Goal: Task Accomplishment & Management: Manage account settings

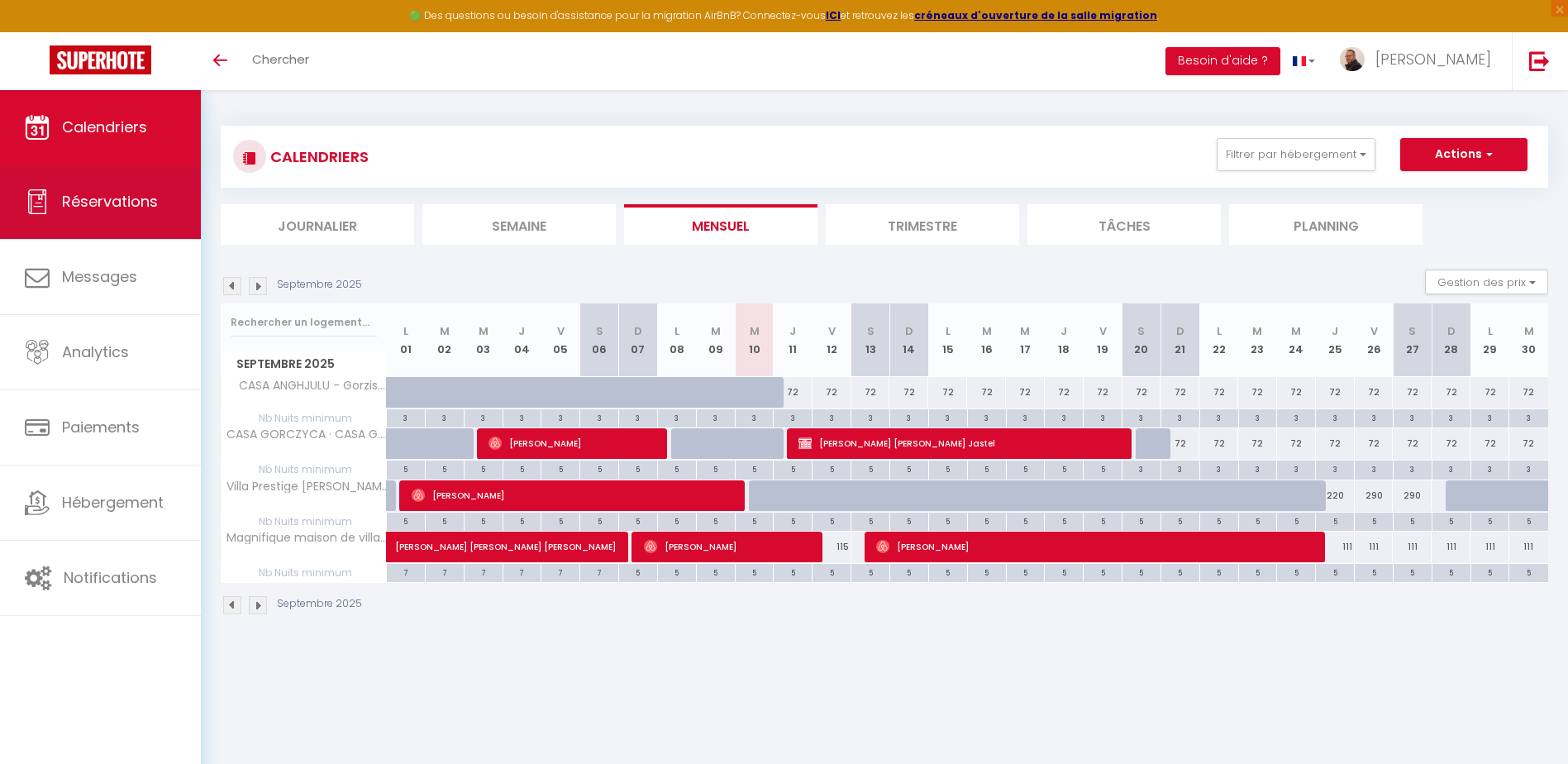
click at [106, 214] on link "Réservations" at bounding box center [100, 201] width 200 height 74
select select "not_cancelled"
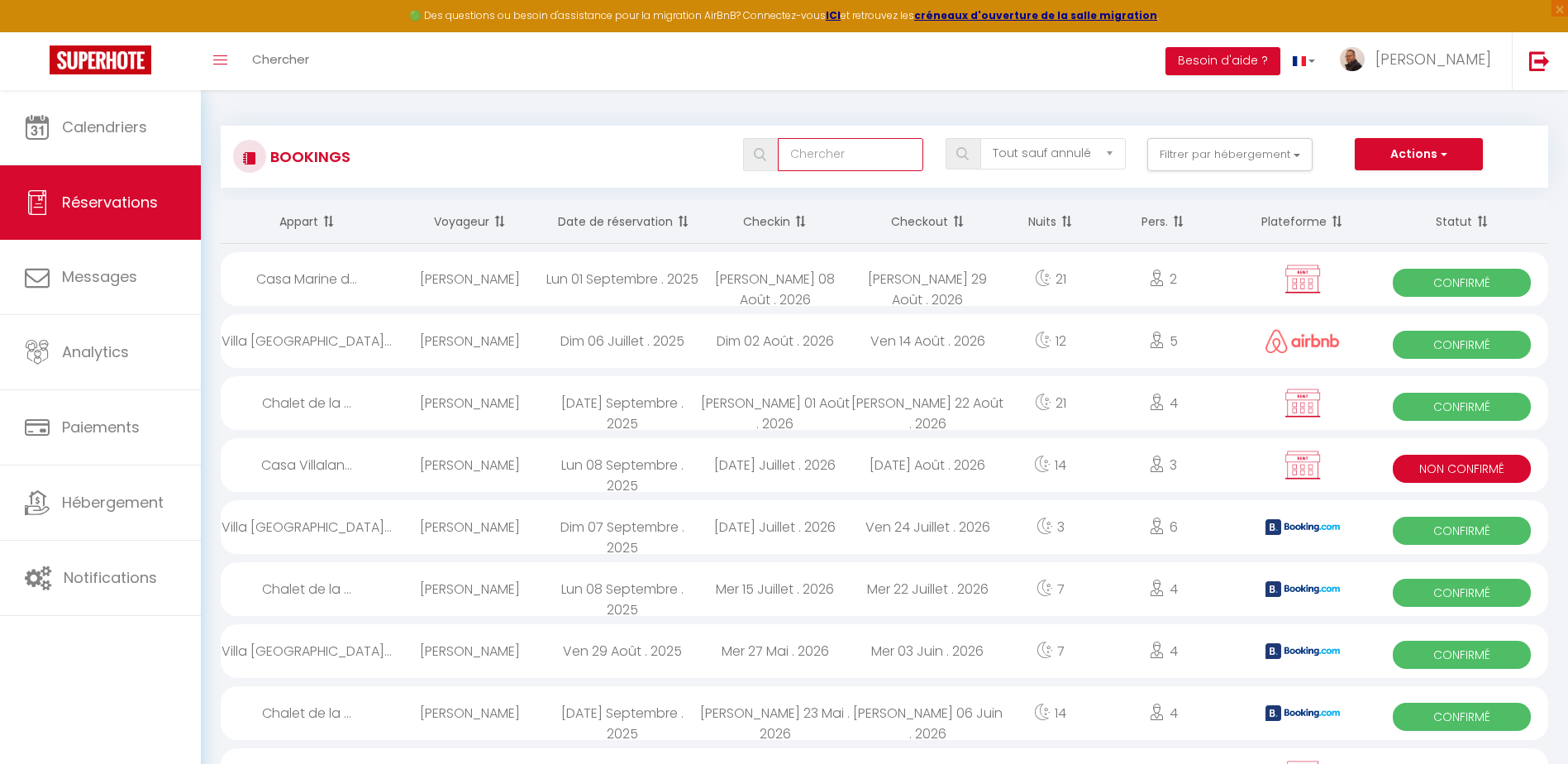
click at [857, 156] on input "text" at bounding box center [851, 155] width 146 height 33
type input "hoffma"
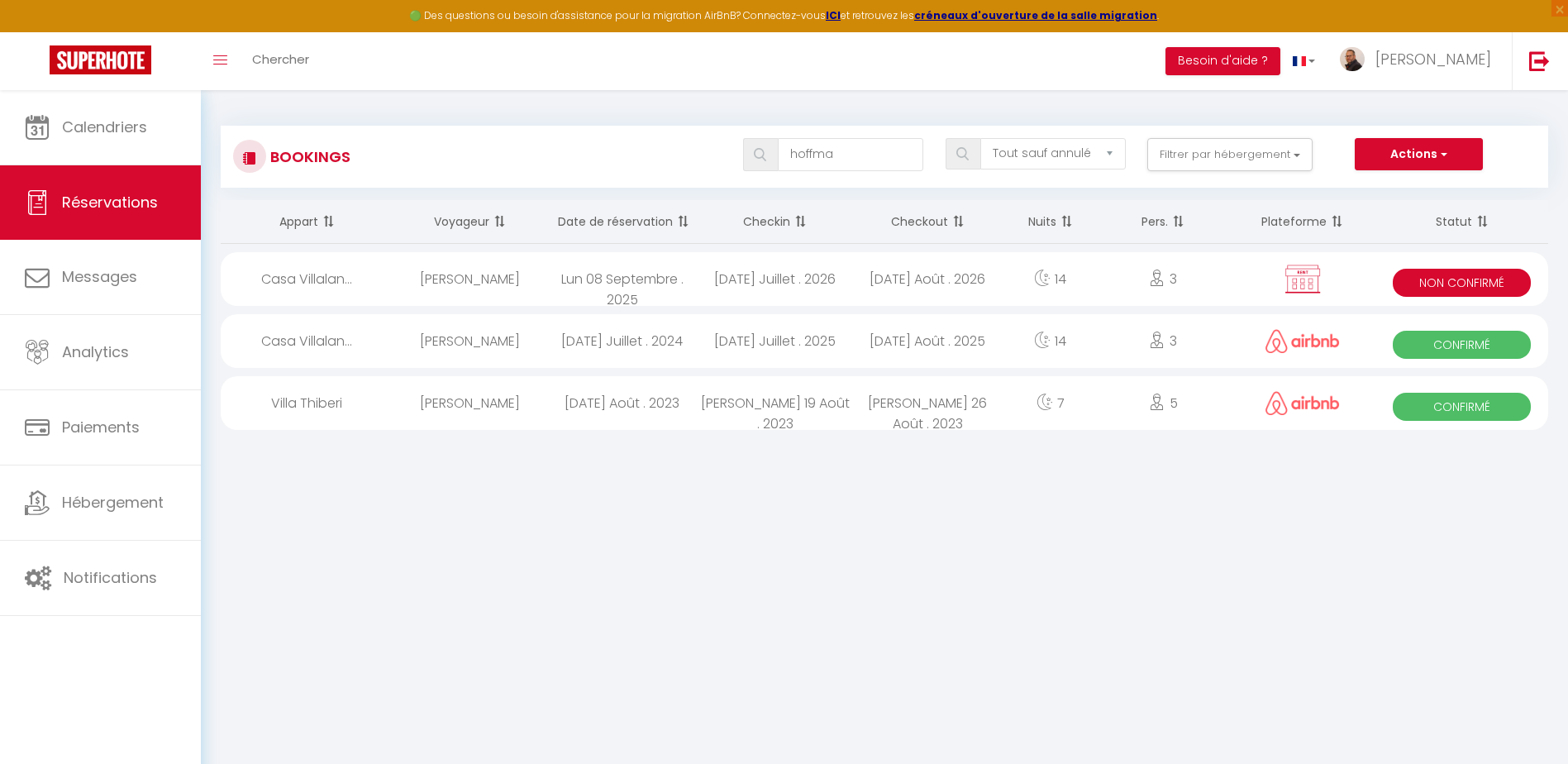
click at [767, 278] on div "[DATE] Juillet . 2026" at bounding box center [774, 278] width 153 height 54
select select "KO"
select select "0"
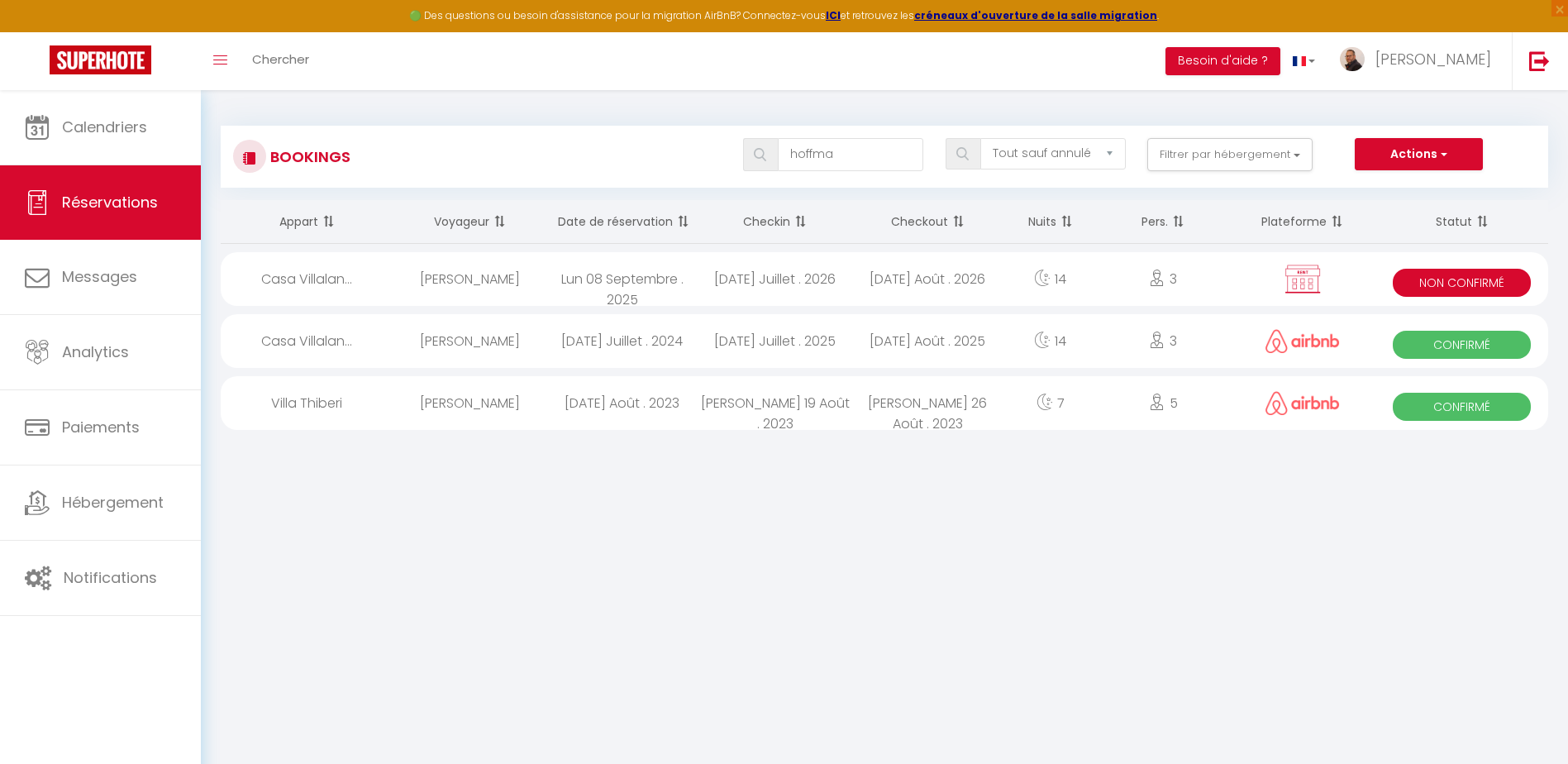
select select "1"
select select
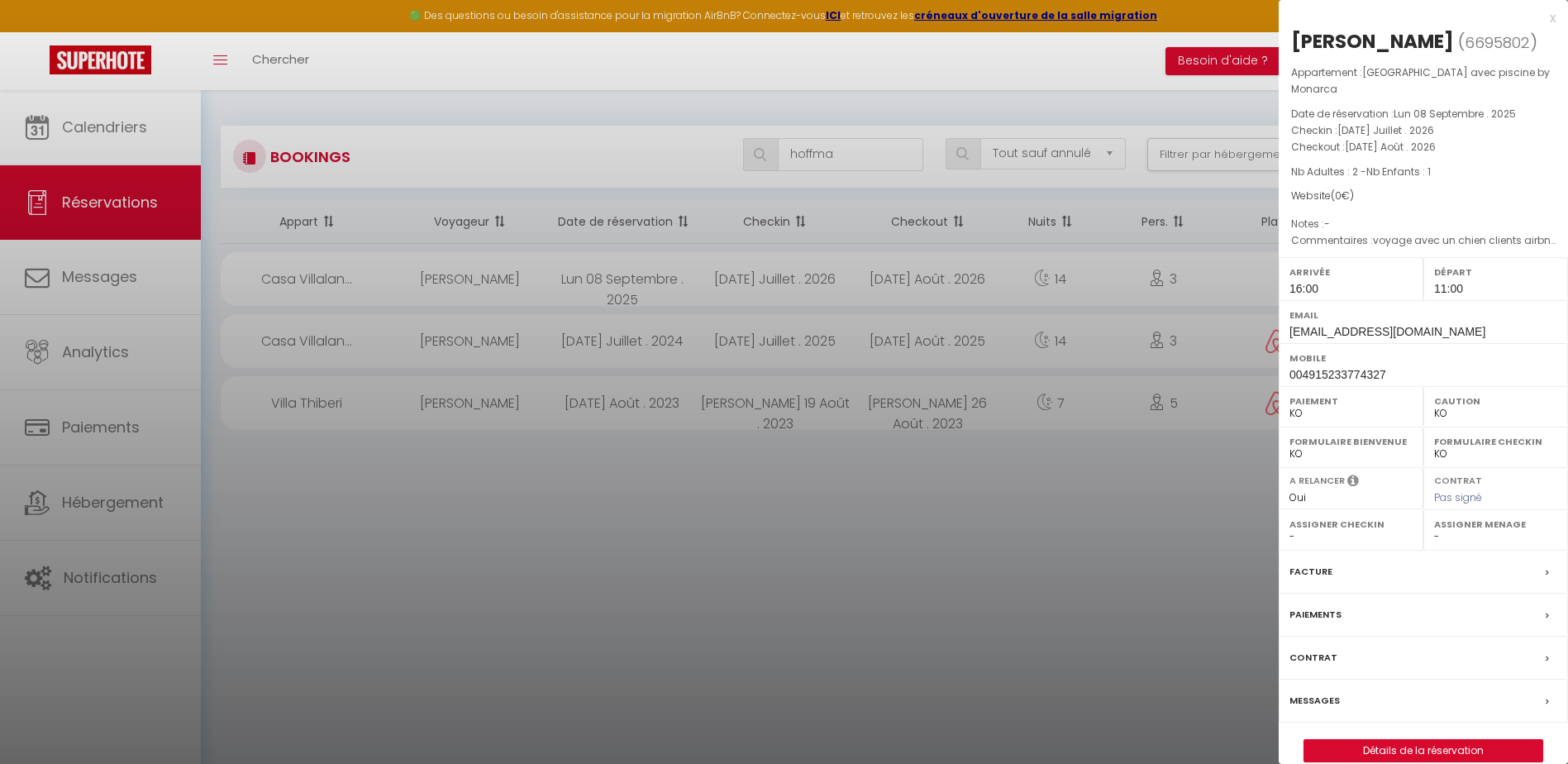
select select "45820"
click at [1363, 617] on div "Paiements" at bounding box center [1423, 615] width 289 height 43
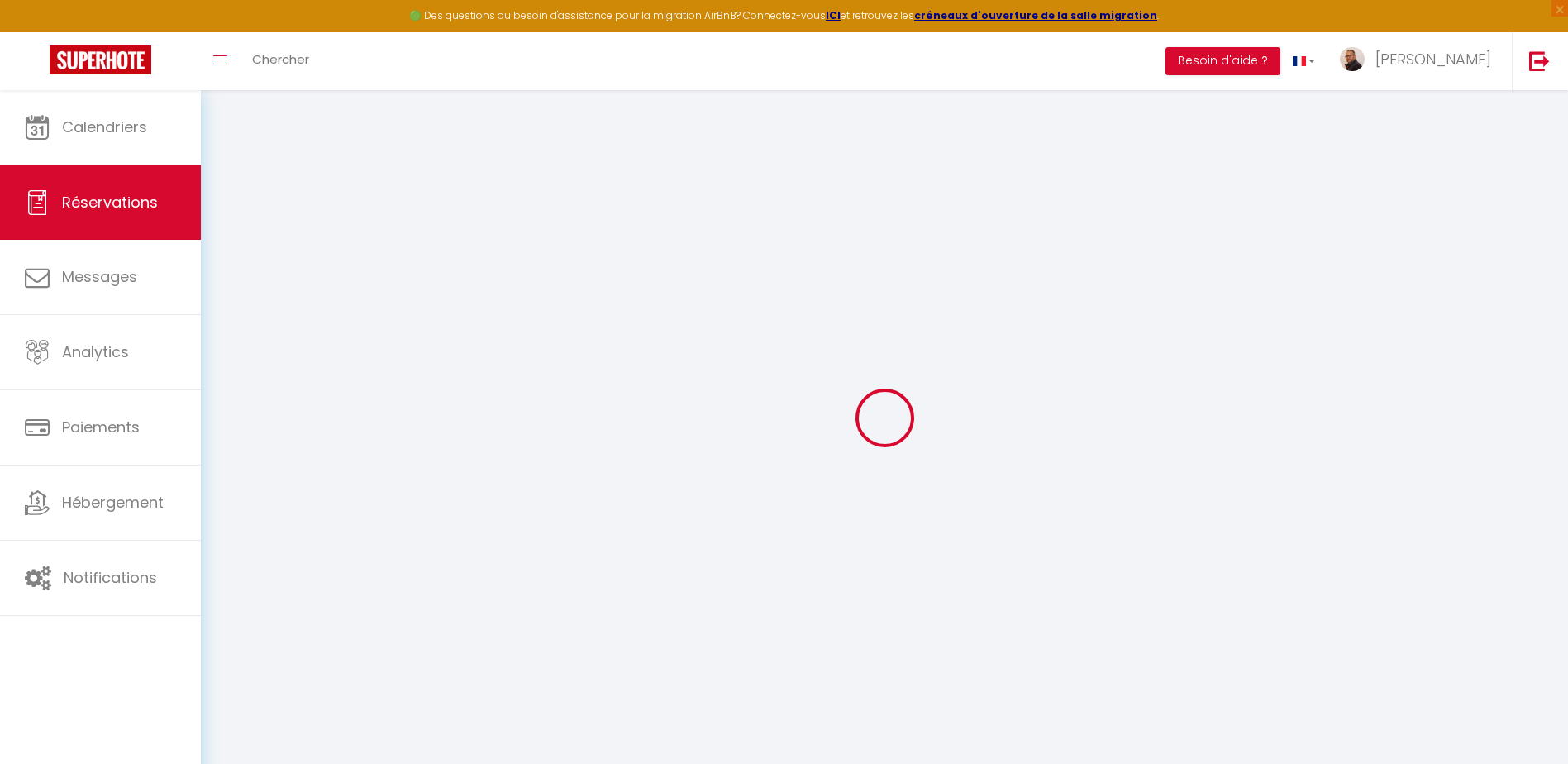
select select
checkbox input "false"
type textarea "voyage avec un chien clients airbnb 2025"
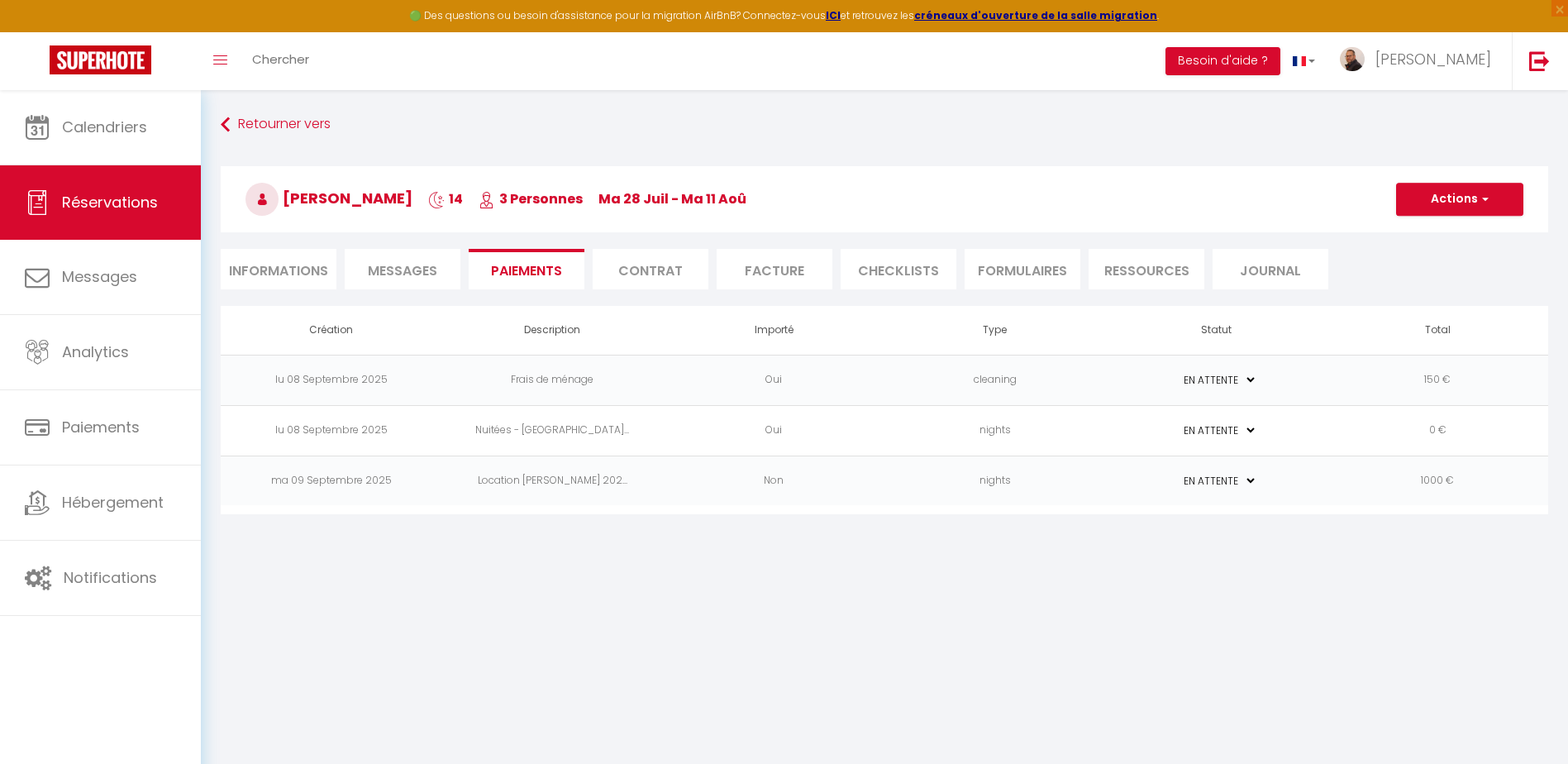
click at [294, 278] on li "Informations" at bounding box center [278, 270] width 116 height 41
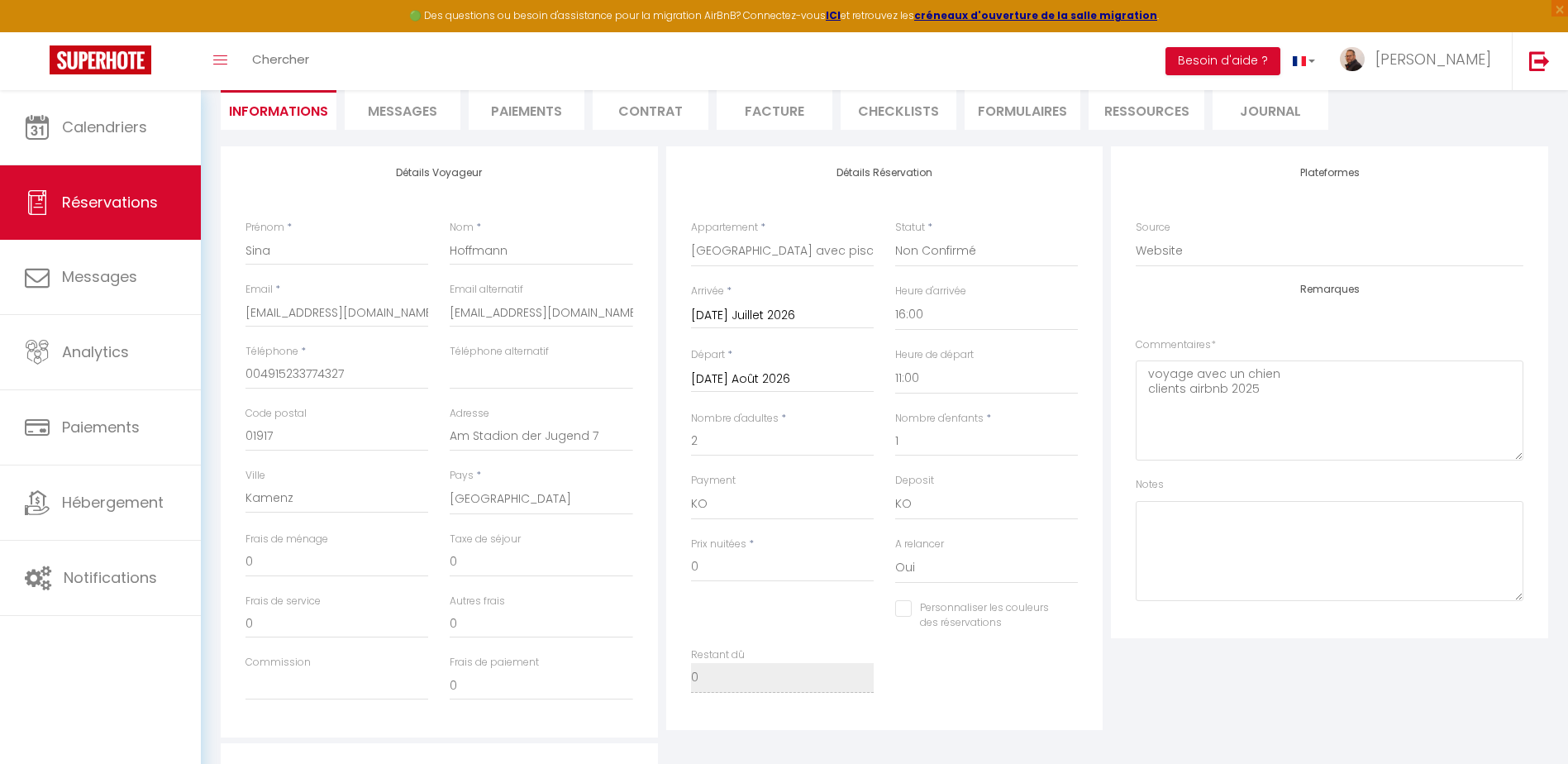
scroll to position [165, 0]
click at [728, 568] on input "0" at bounding box center [782, 562] width 183 height 30
checkbox input "false"
type input "2"
checkbox input "false"
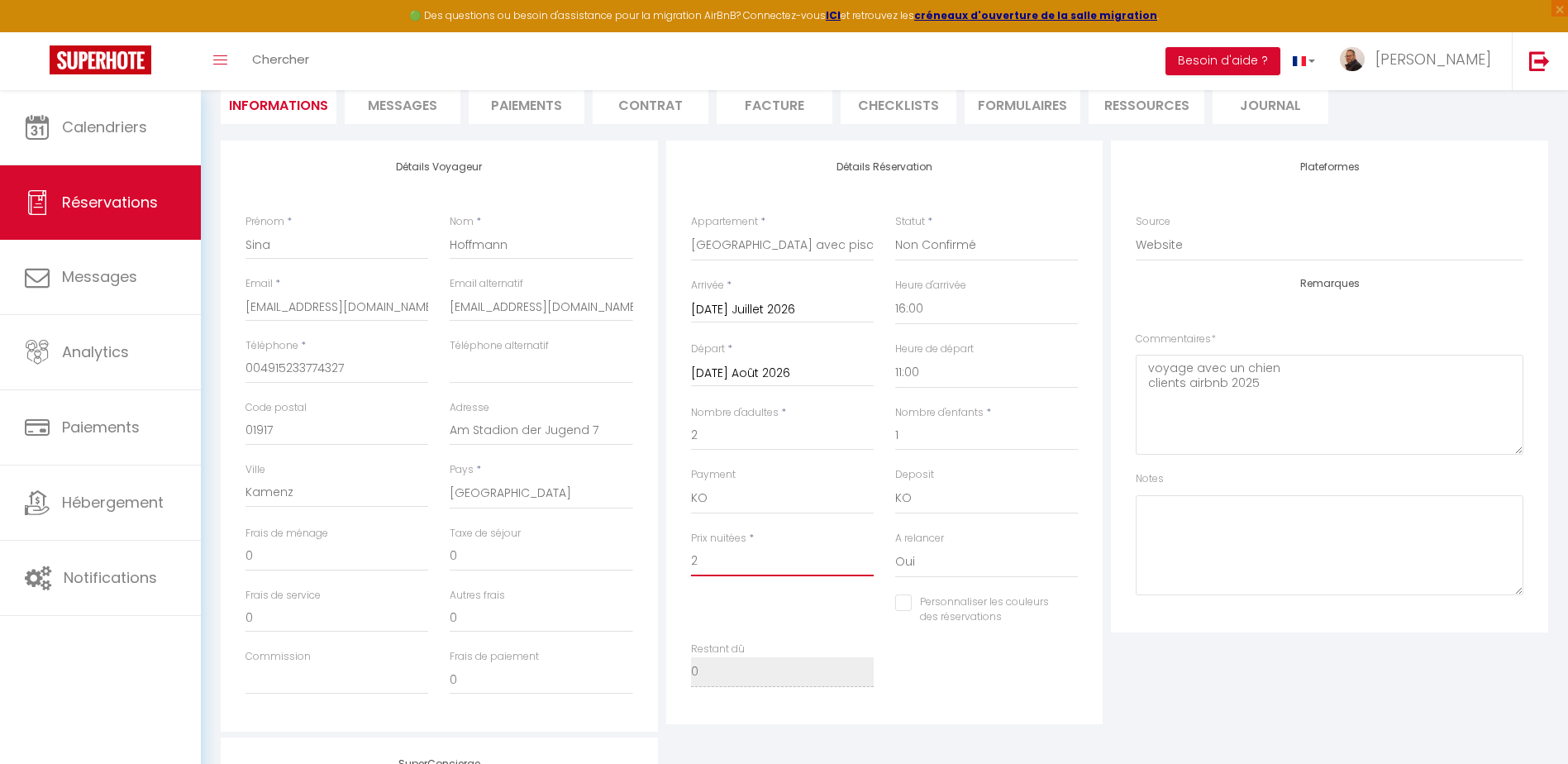
type input "20"
checkbox input "false"
type input "200"
checkbox input "false"
type input "20"
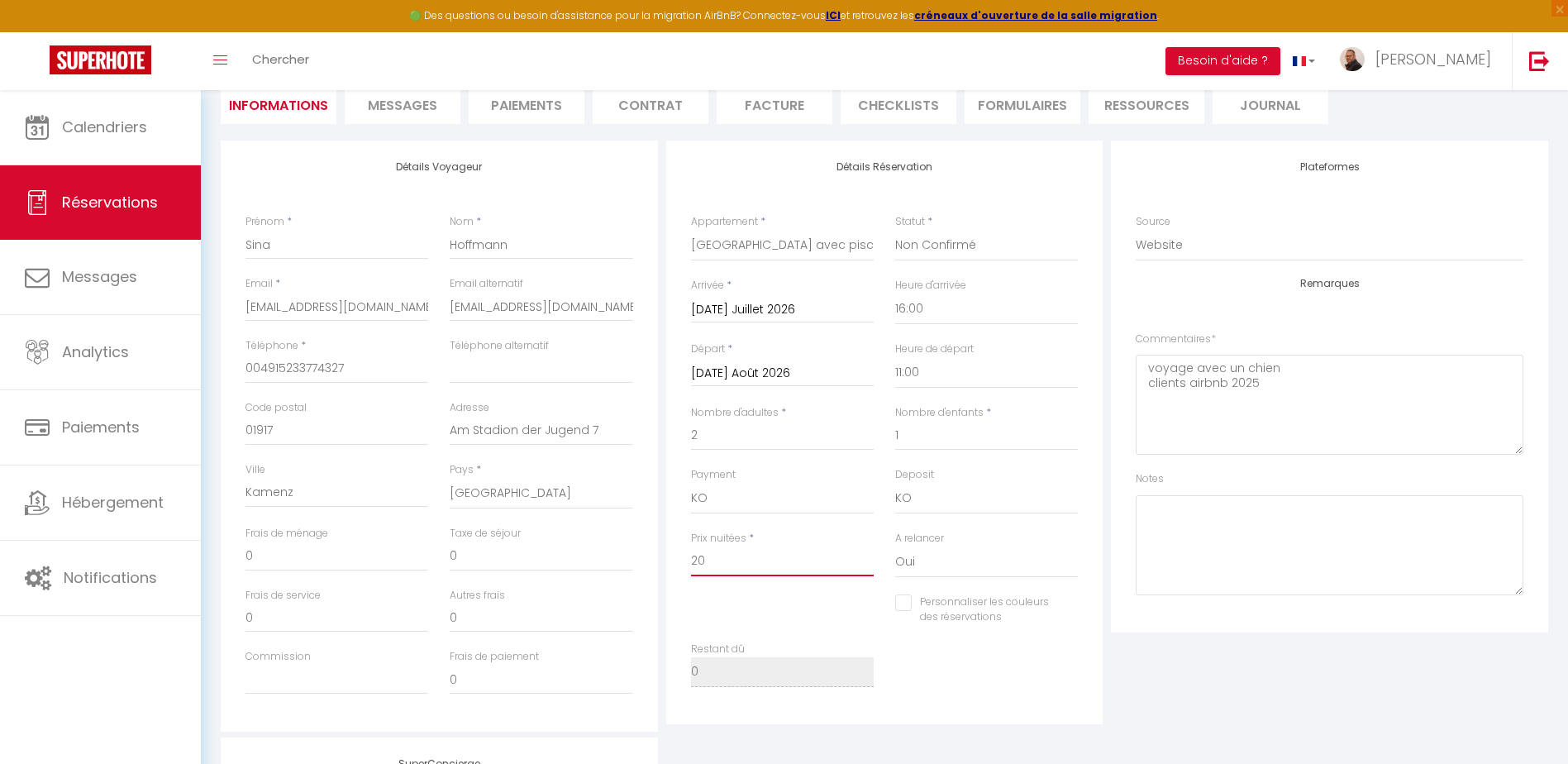
checkbox input "false"
type input "2"
checkbox input "false"
type input "21"
checkbox input "false"
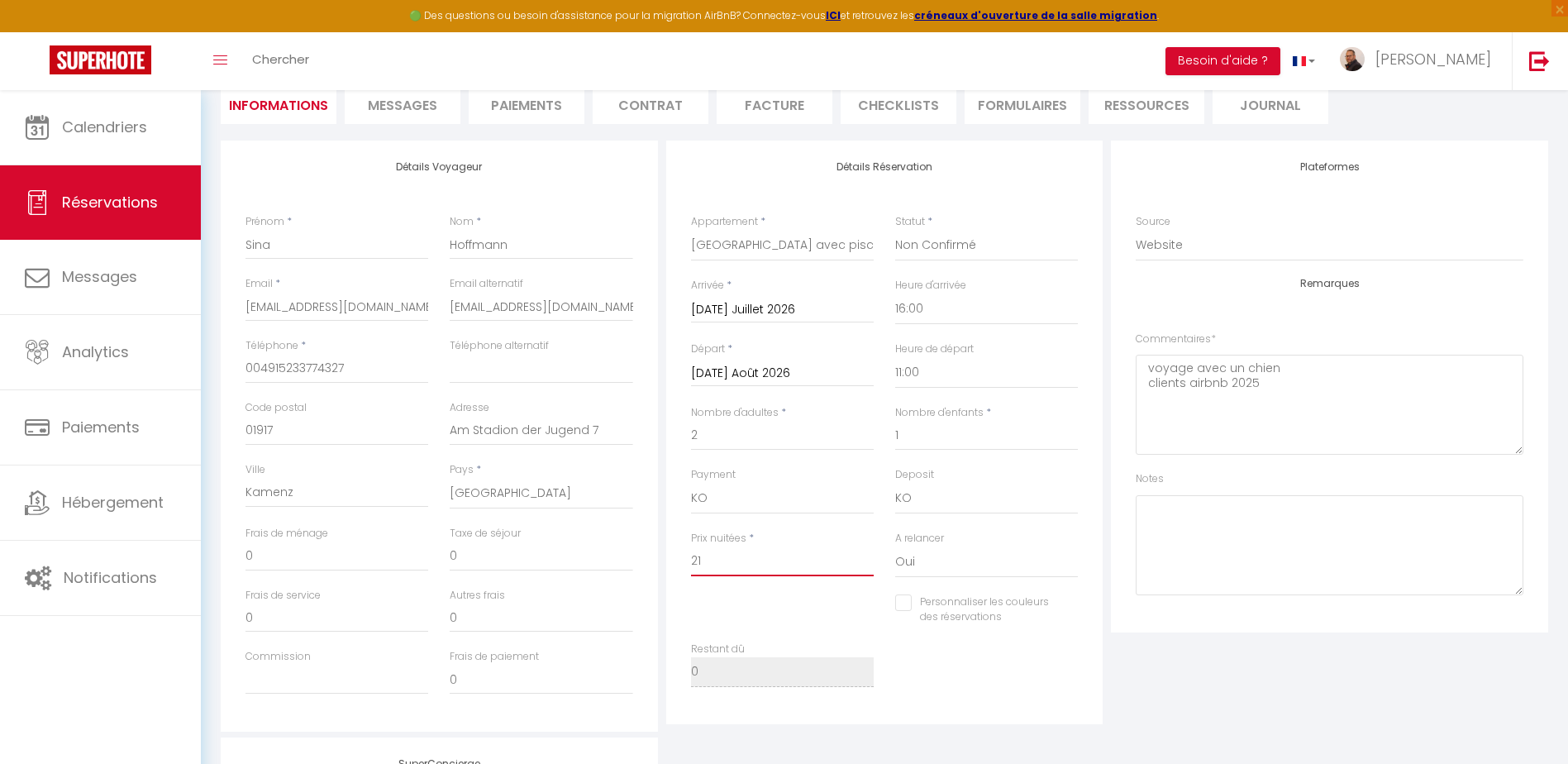
type input "215"
checkbox input "false"
type input "2150"
checkbox input "false"
type input "215"
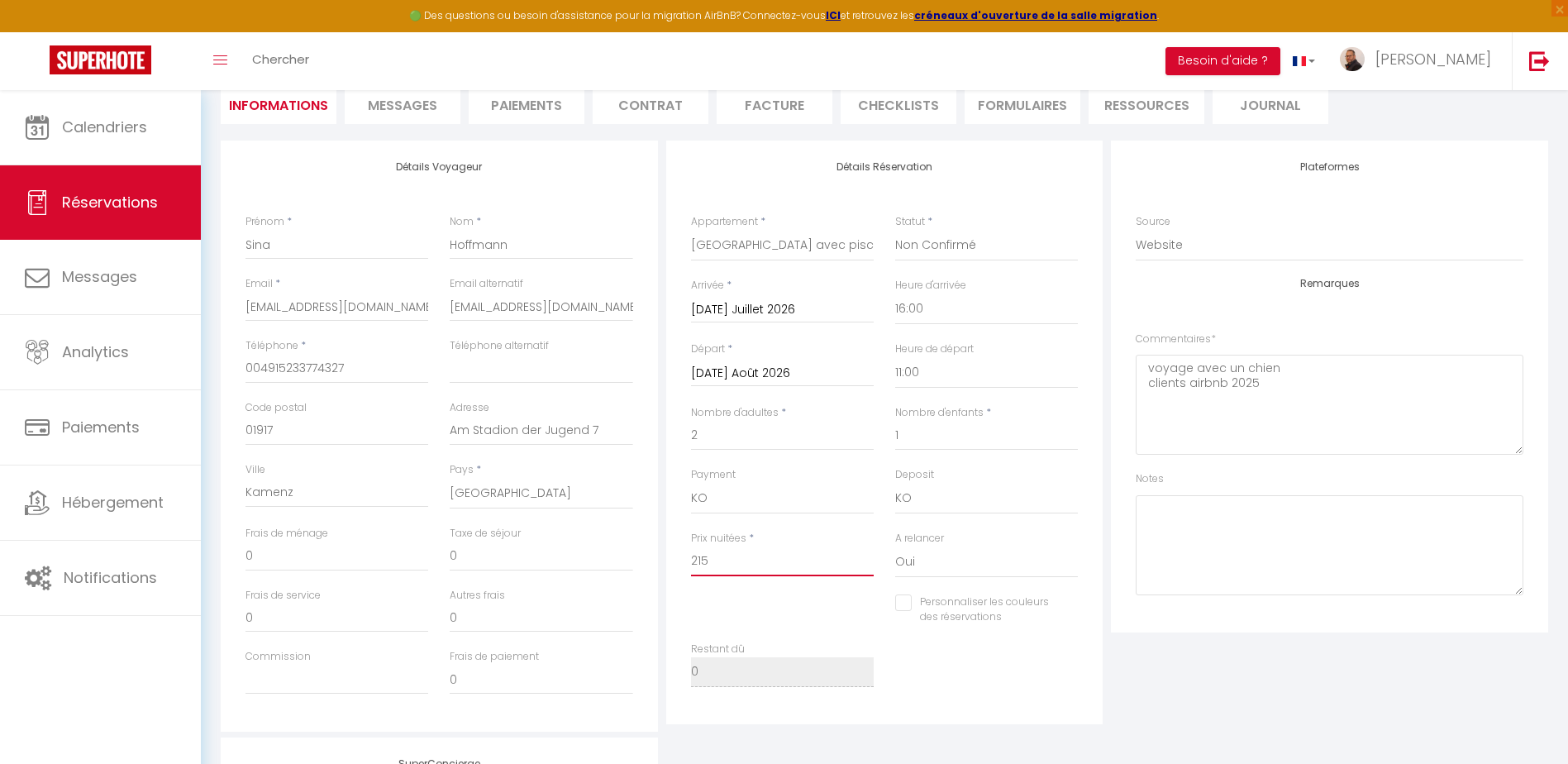
checkbox input "false"
type input "21"
checkbox input "false"
type input "2"
checkbox input "false"
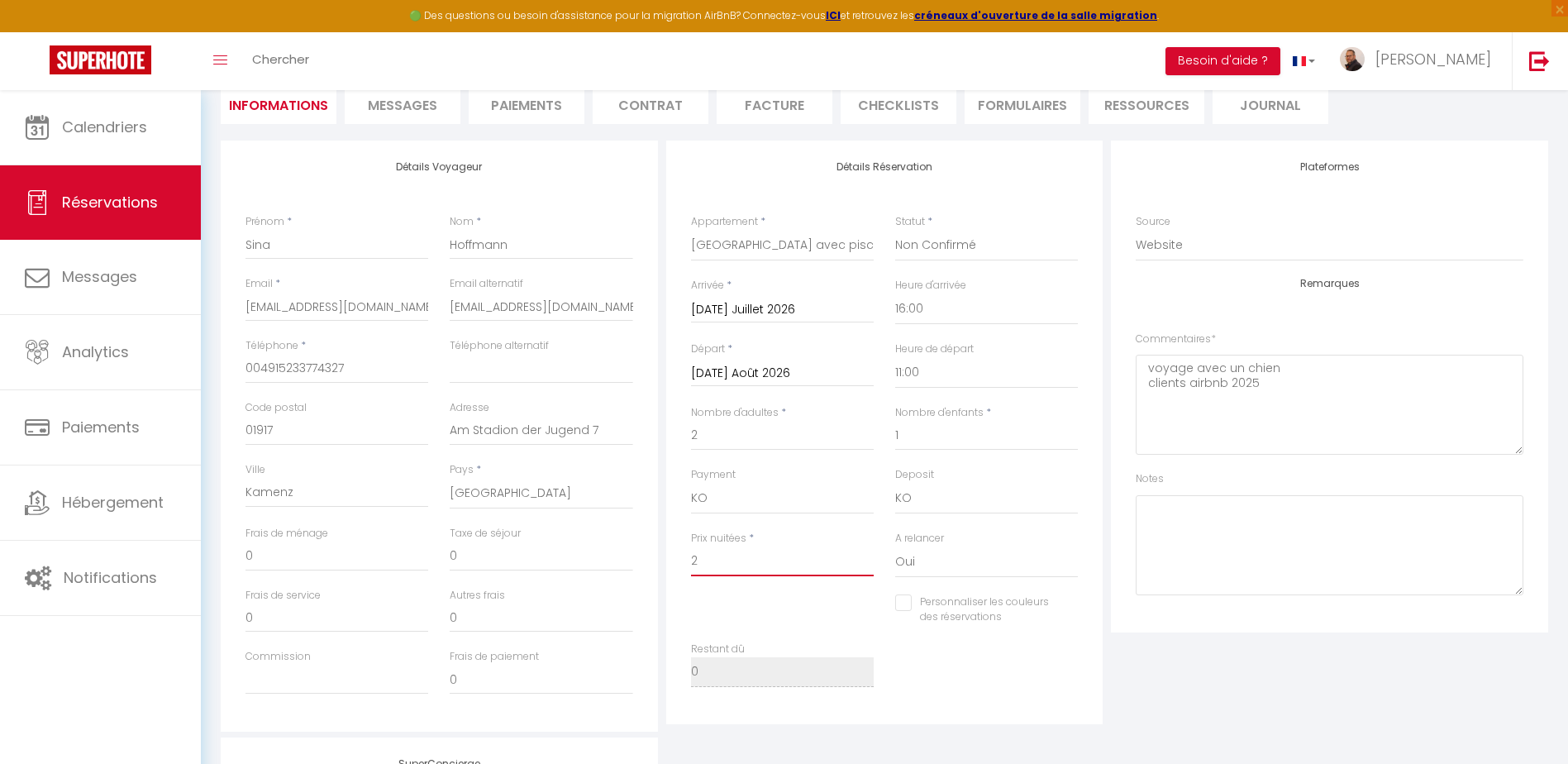
type input "20"
checkbox input "false"
type input "200"
checkbox input "false"
type input "2000"
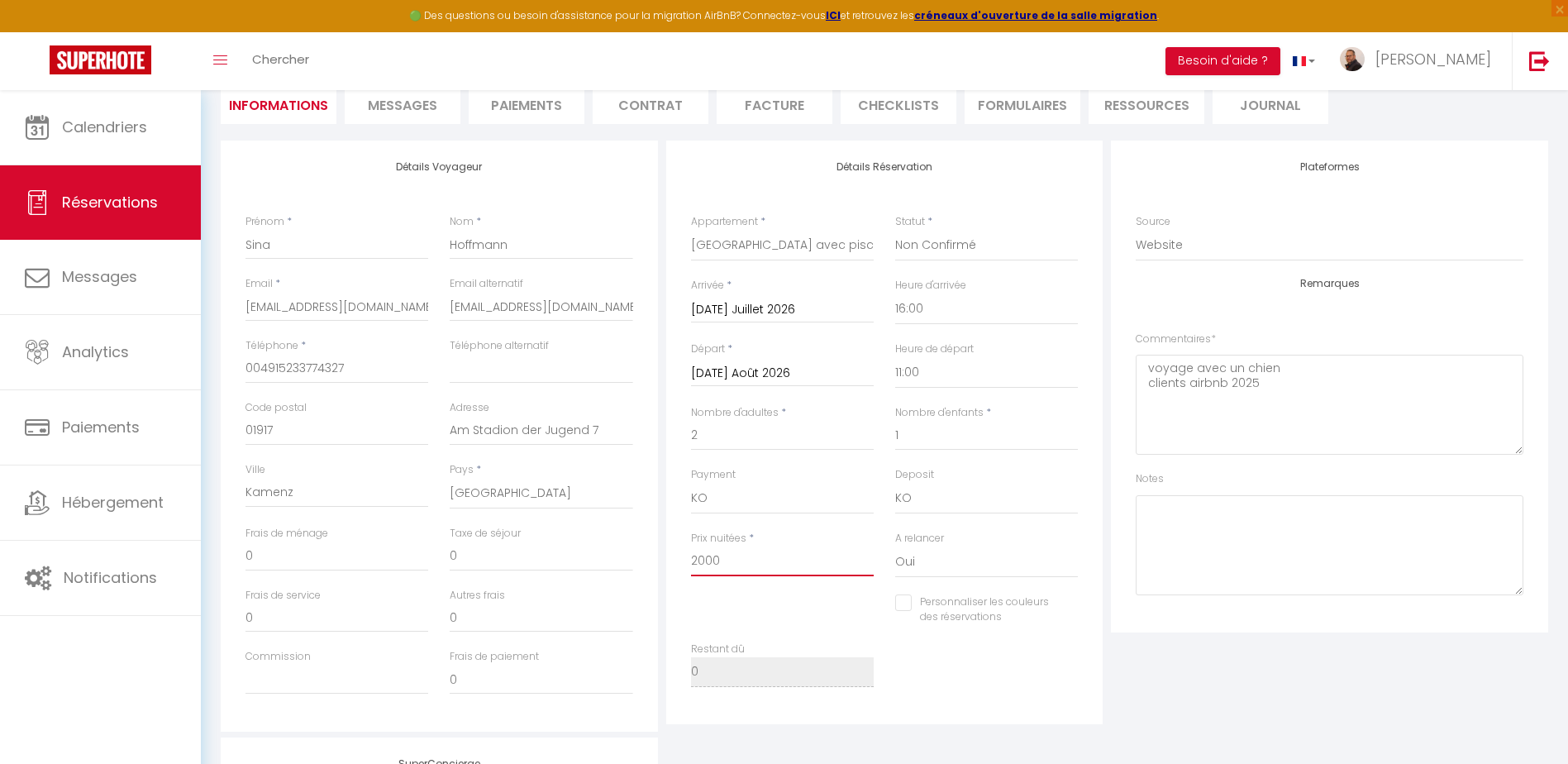
checkbox input "false"
type input "2000"
click at [234, 552] on div "Frais de ménage 0" at bounding box center [337, 557] width 204 height 62
click at [272, 558] on input "0" at bounding box center [337, 557] width 183 height 30
checkbox input "false"
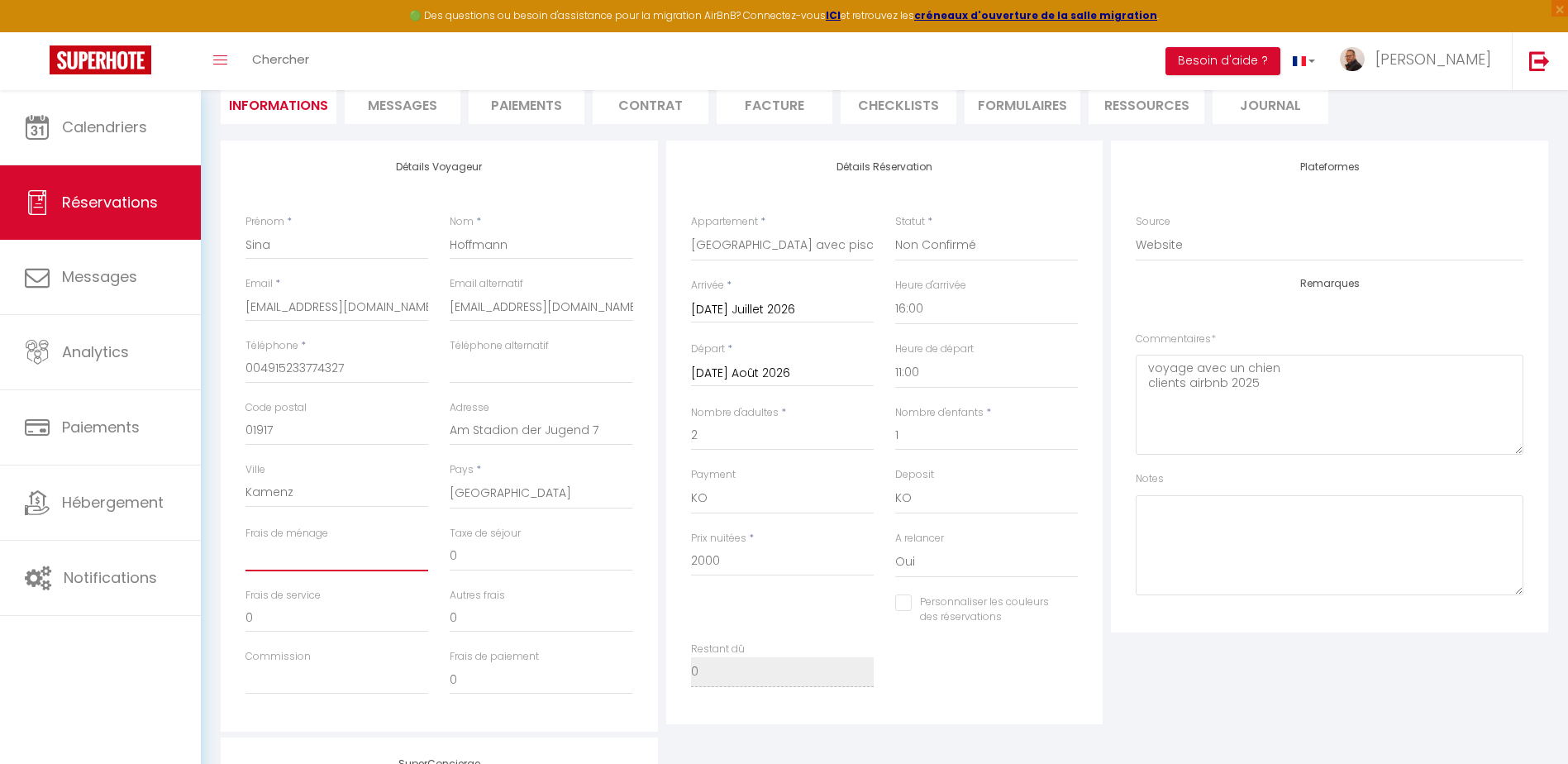
type input "1"
checkbox input "false"
type input "15"
checkbox input "false"
type input "150"
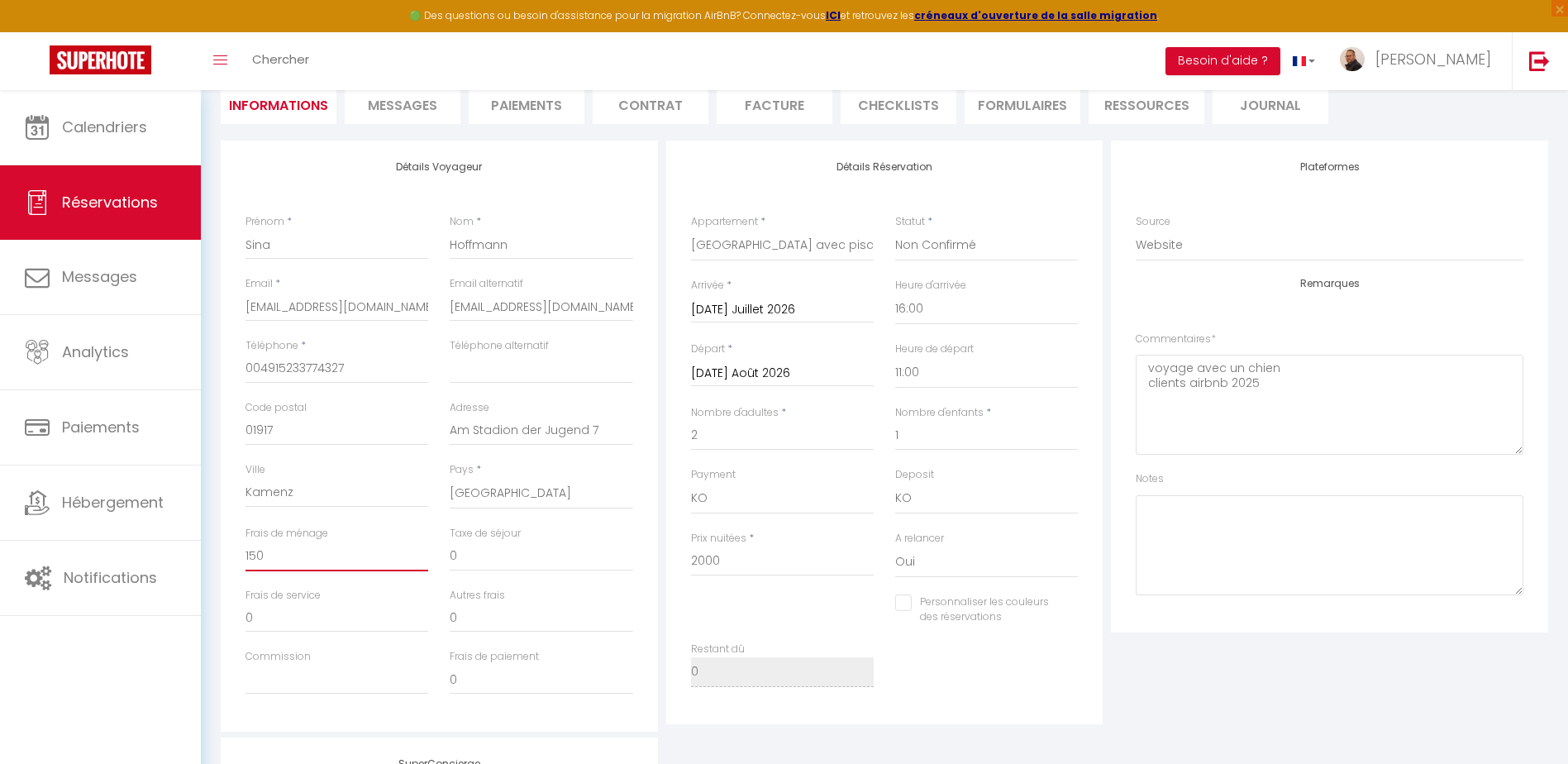
checkbox input "false"
type input "150"
click at [726, 498] on select "OK KO" at bounding box center [782, 498] width 183 height 31
click at [691, 483] on select "OK KO" at bounding box center [782, 498] width 183 height 31
click at [917, 502] on select "OK KO" at bounding box center [986, 498] width 183 height 31
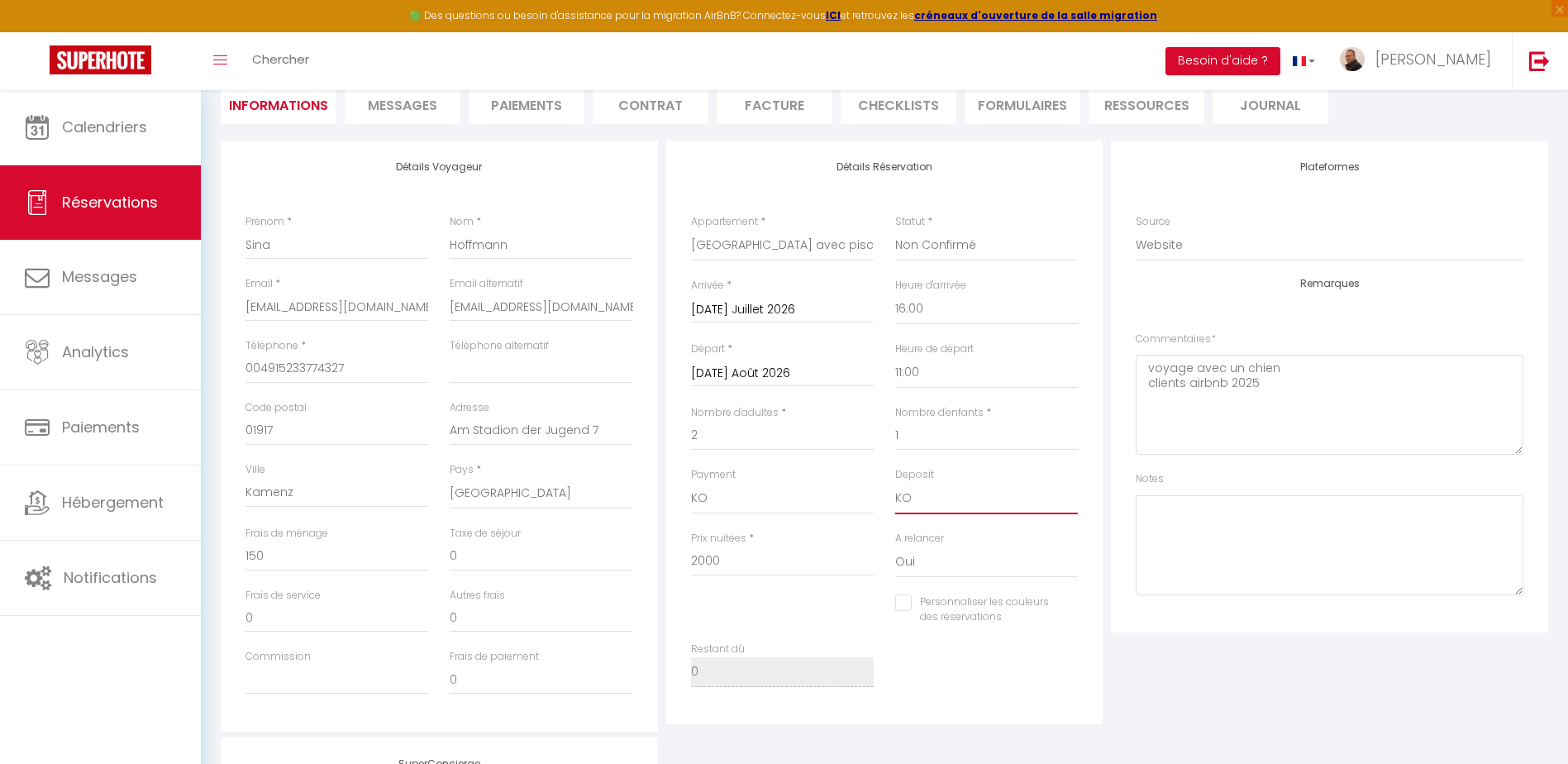
click at [895, 483] on select "OK KO" at bounding box center [986, 498] width 183 height 31
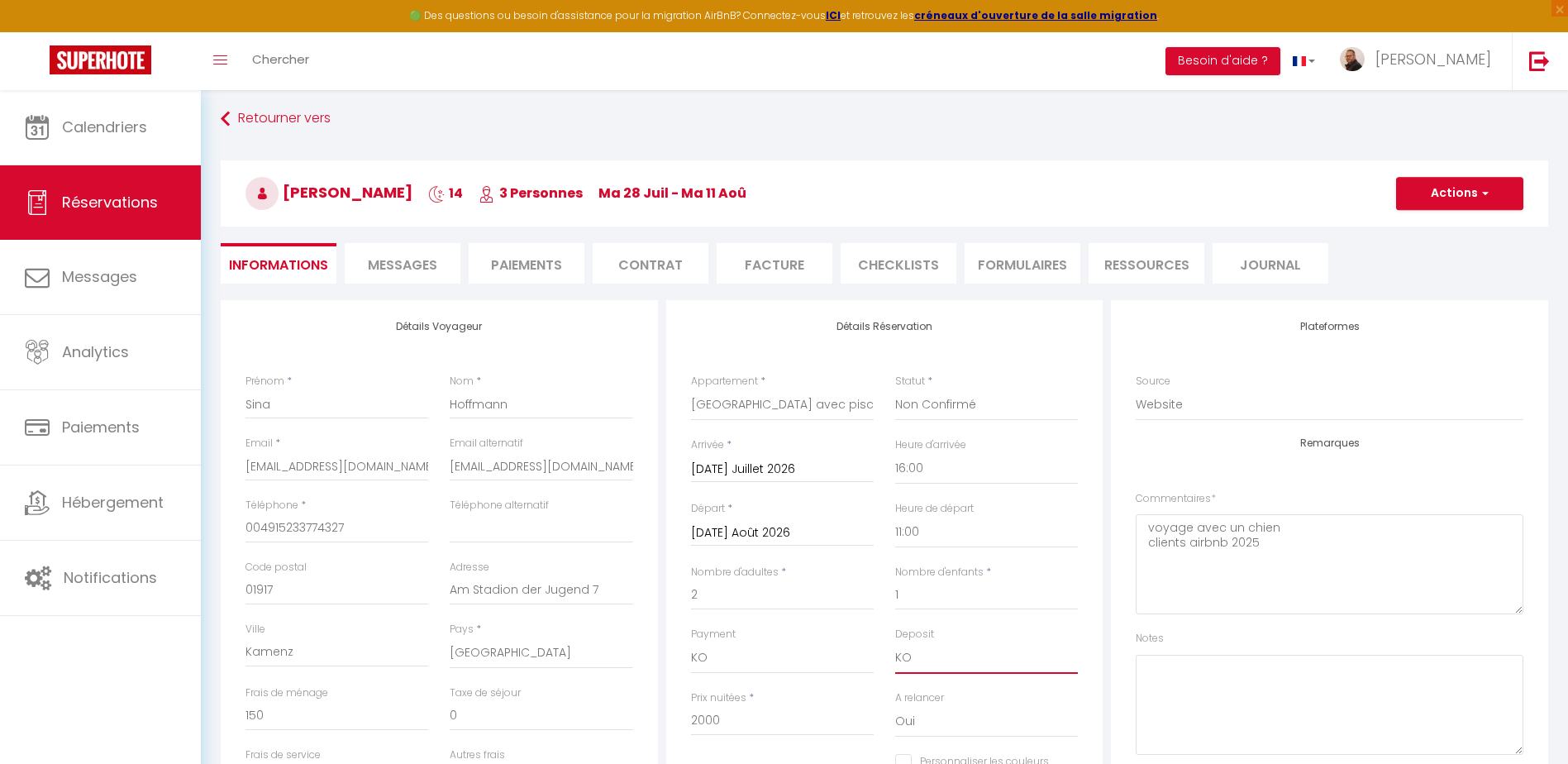
scroll to position [0, 0]
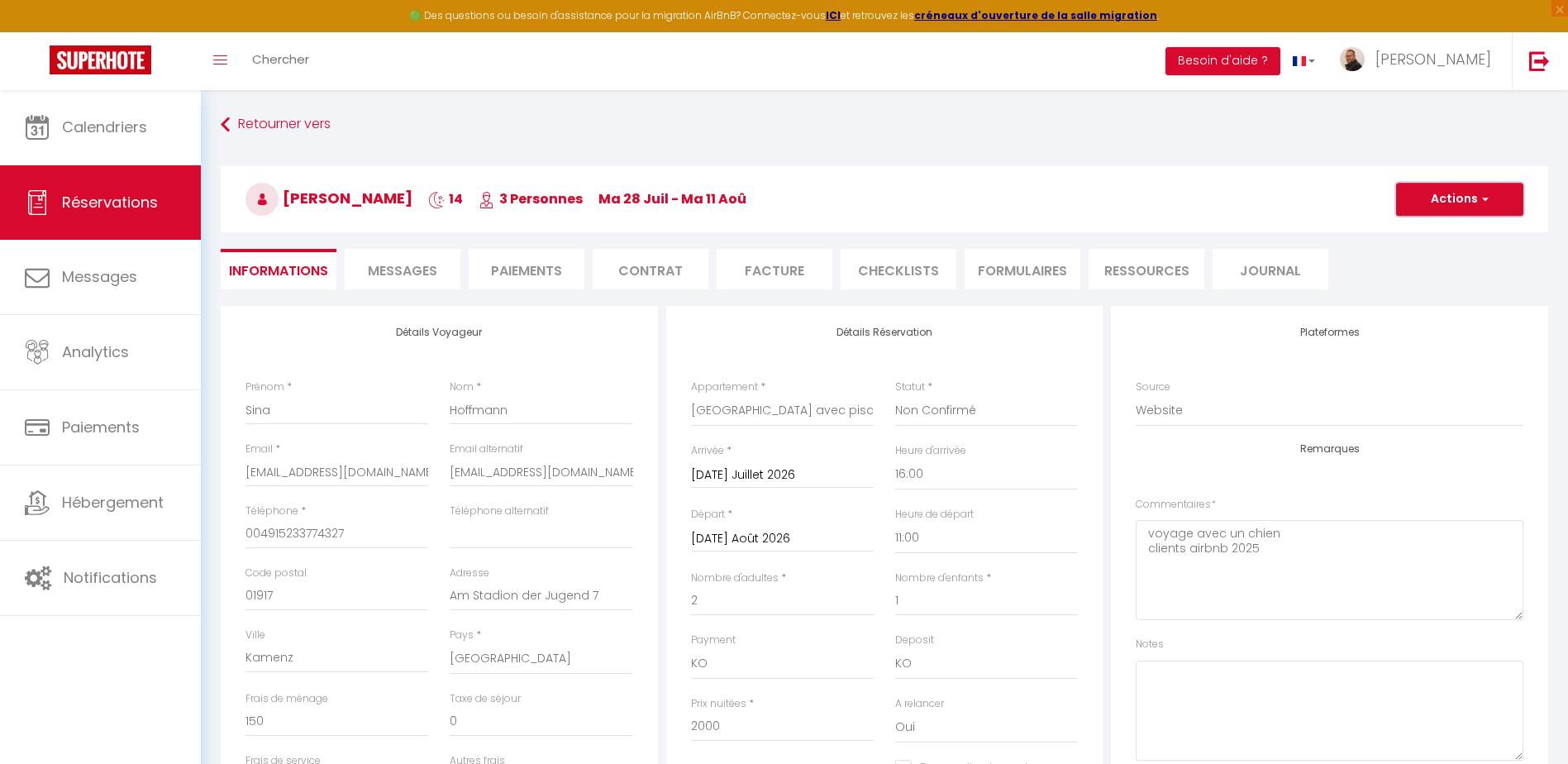
click at [1438, 197] on button "Actions" at bounding box center [1459, 200] width 127 height 33
click at [1417, 236] on link "Enregistrer" at bounding box center [1443, 236] width 130 height 21
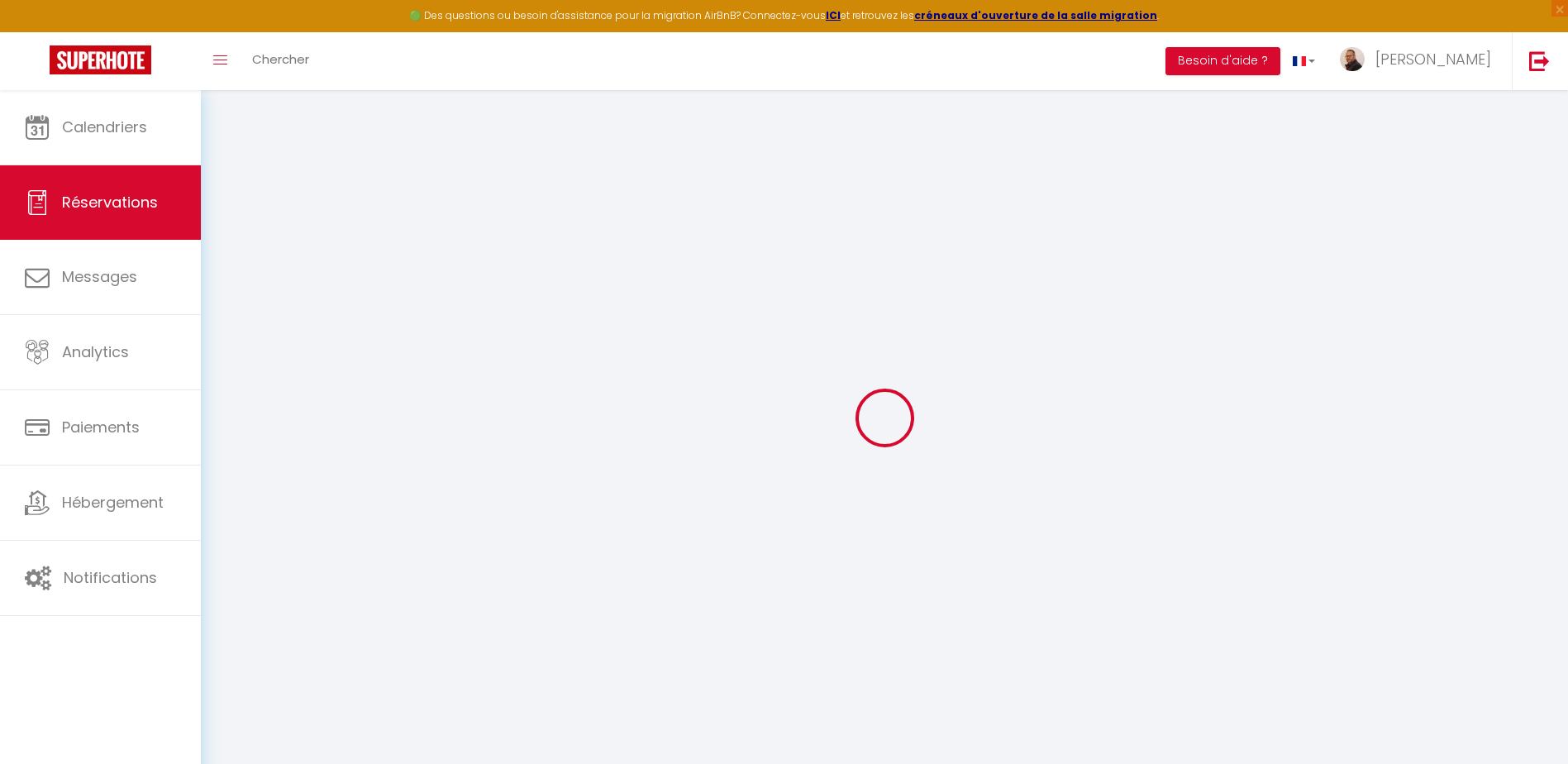
select select "not_cancelled"
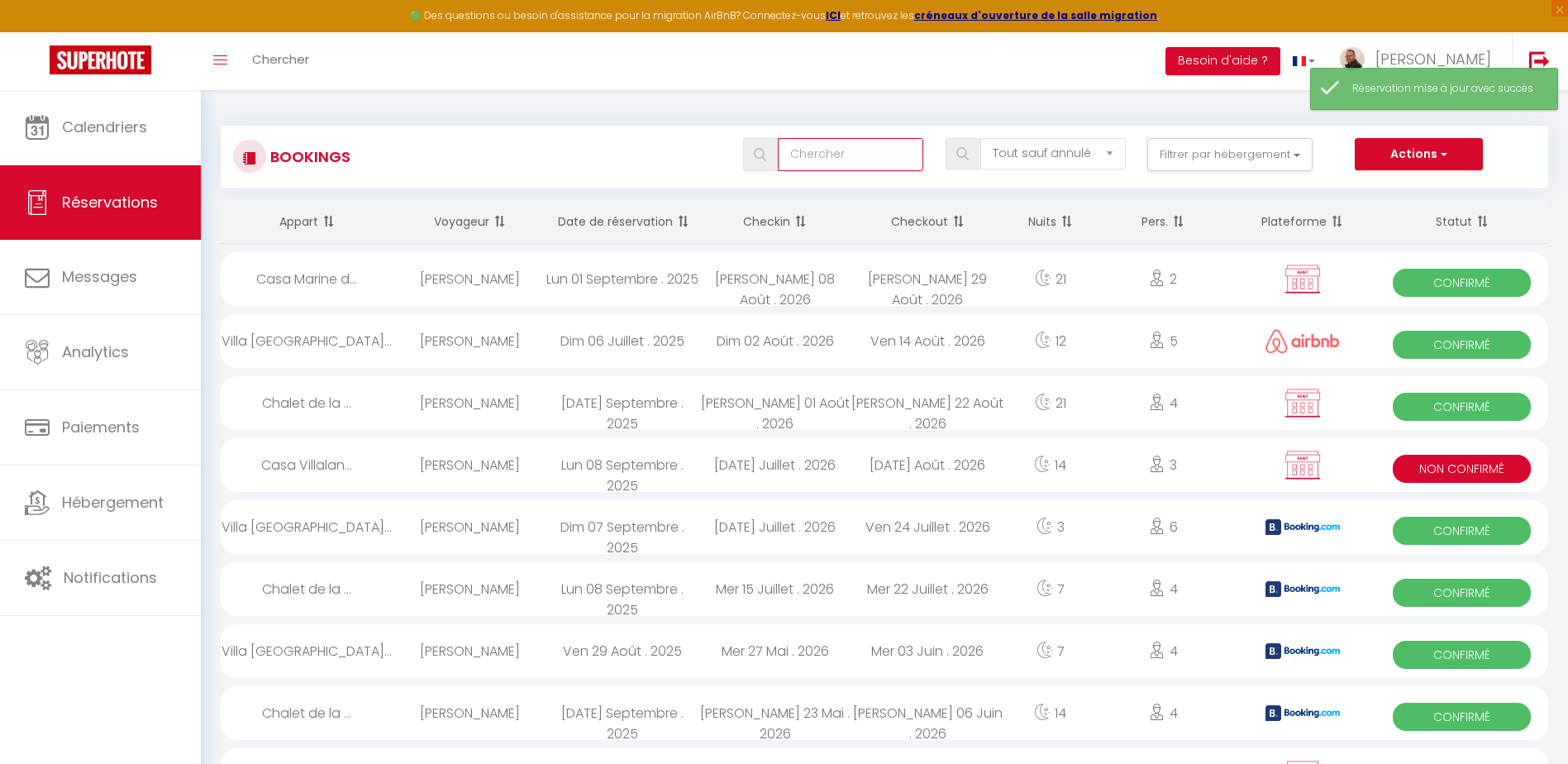
click at [835, 160] on input "text" at bounding box center [851, 155] width 146 height 33
type input "hoffm"
select select
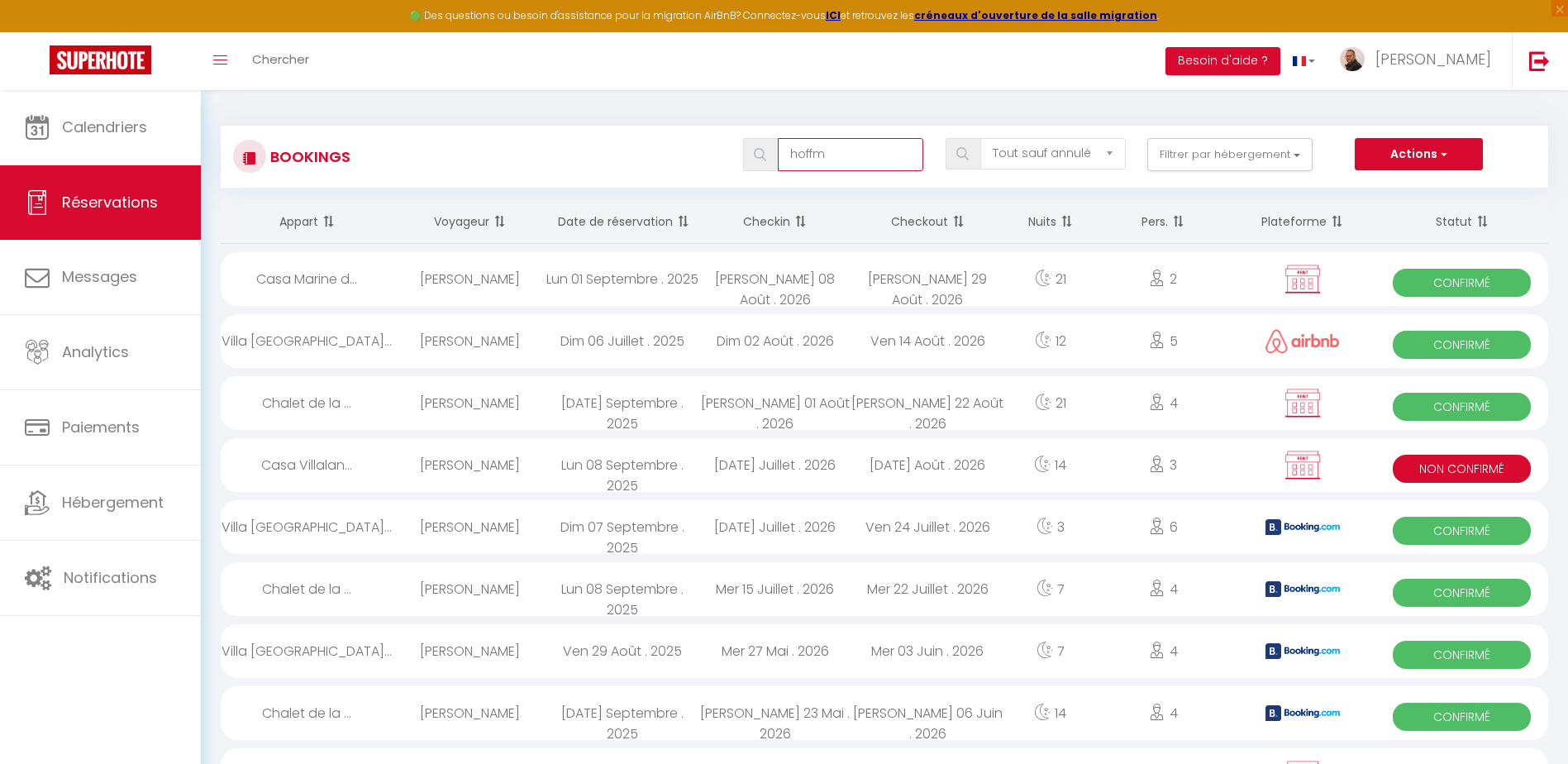
select select
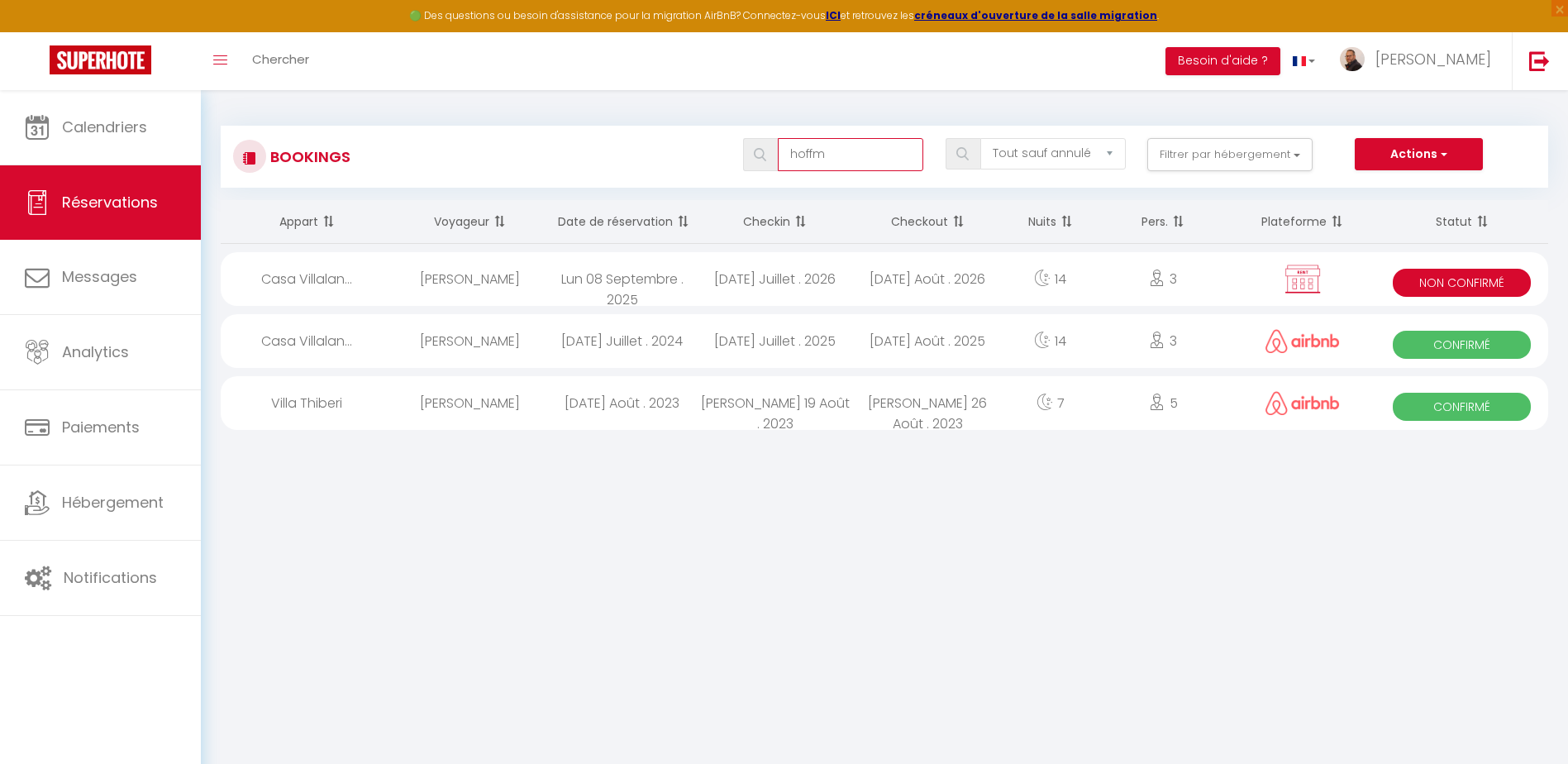
type input "hoffm"
click at [808, 291] on div "[DATE] Juillet . 2026" at bounding box center [774, 278] width 153 height 54
select select "KO"
select select "0"
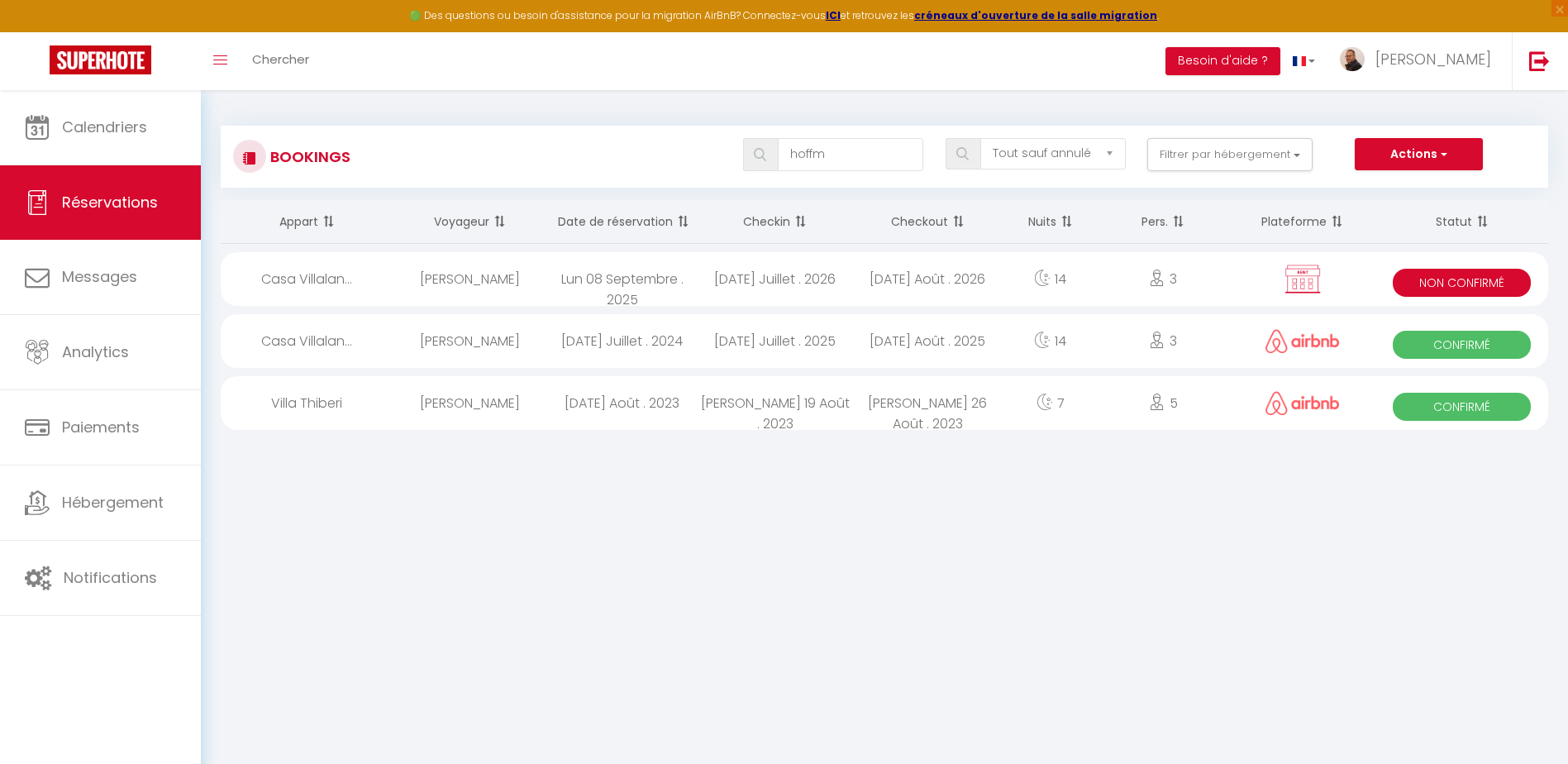
select select "0"
select select "1"
select select
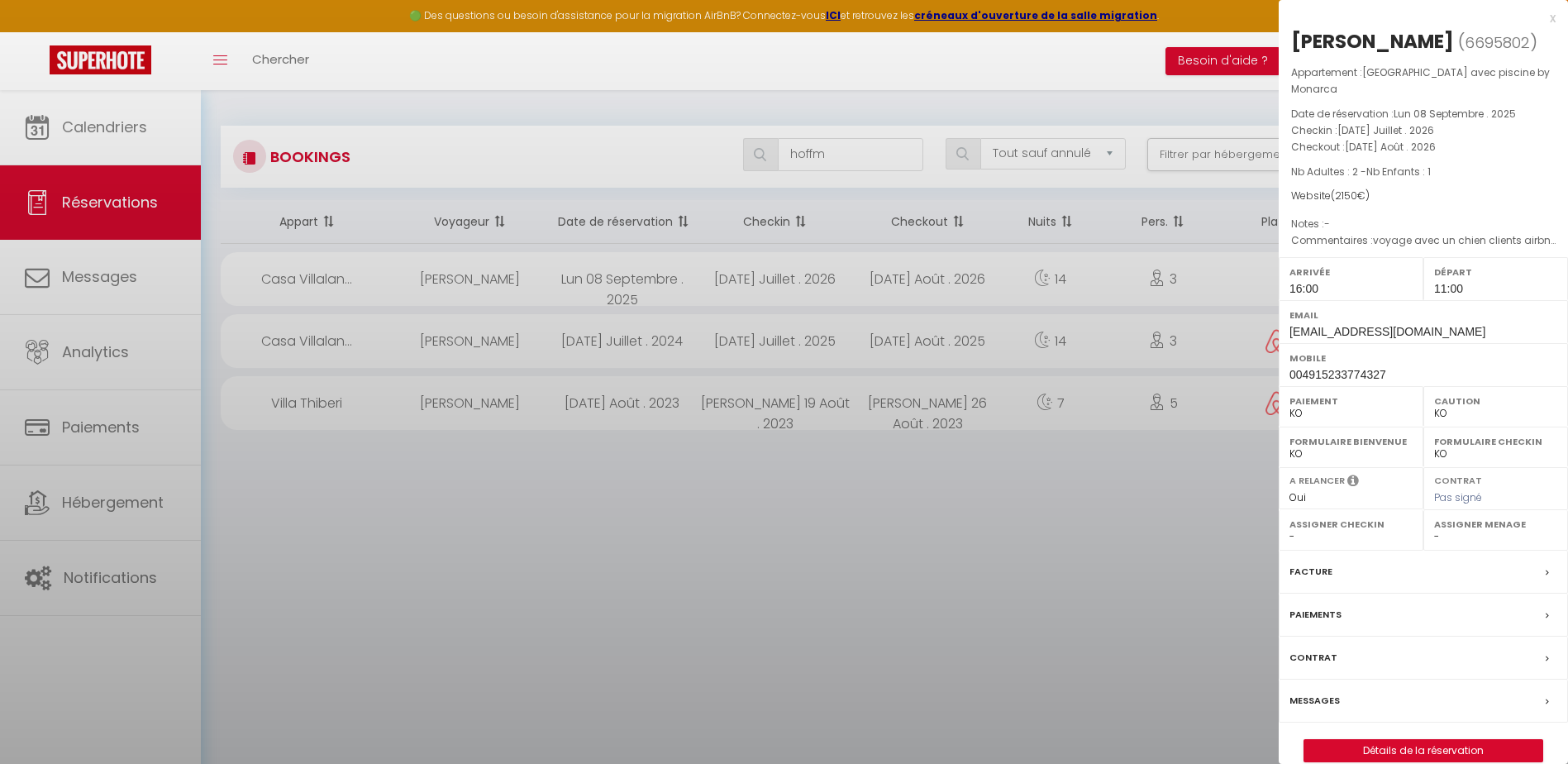
select select "45820"
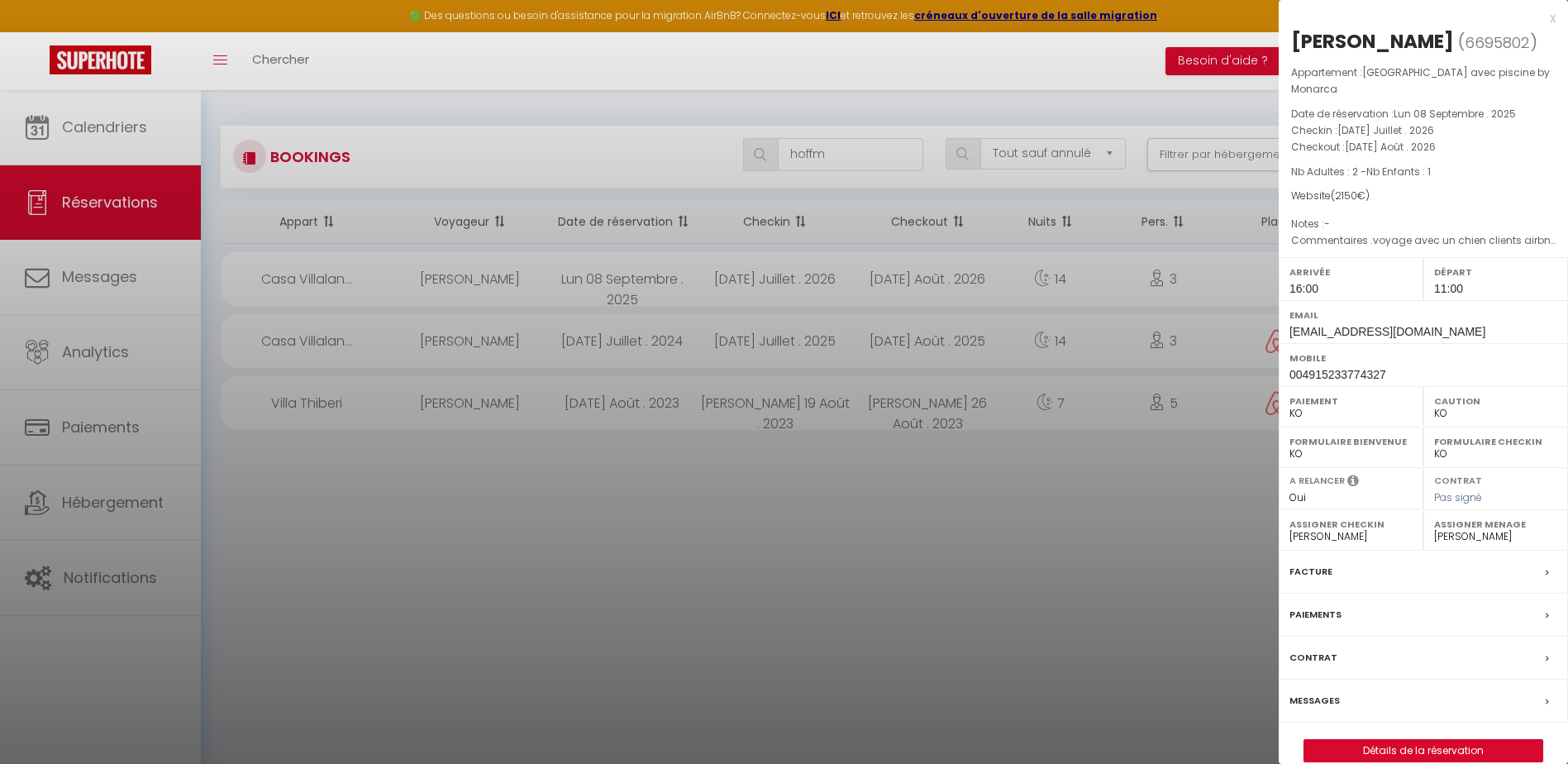
click at [1350, 655] on div "Contrat" at bounding box center [1423, 658] width 289 height 43
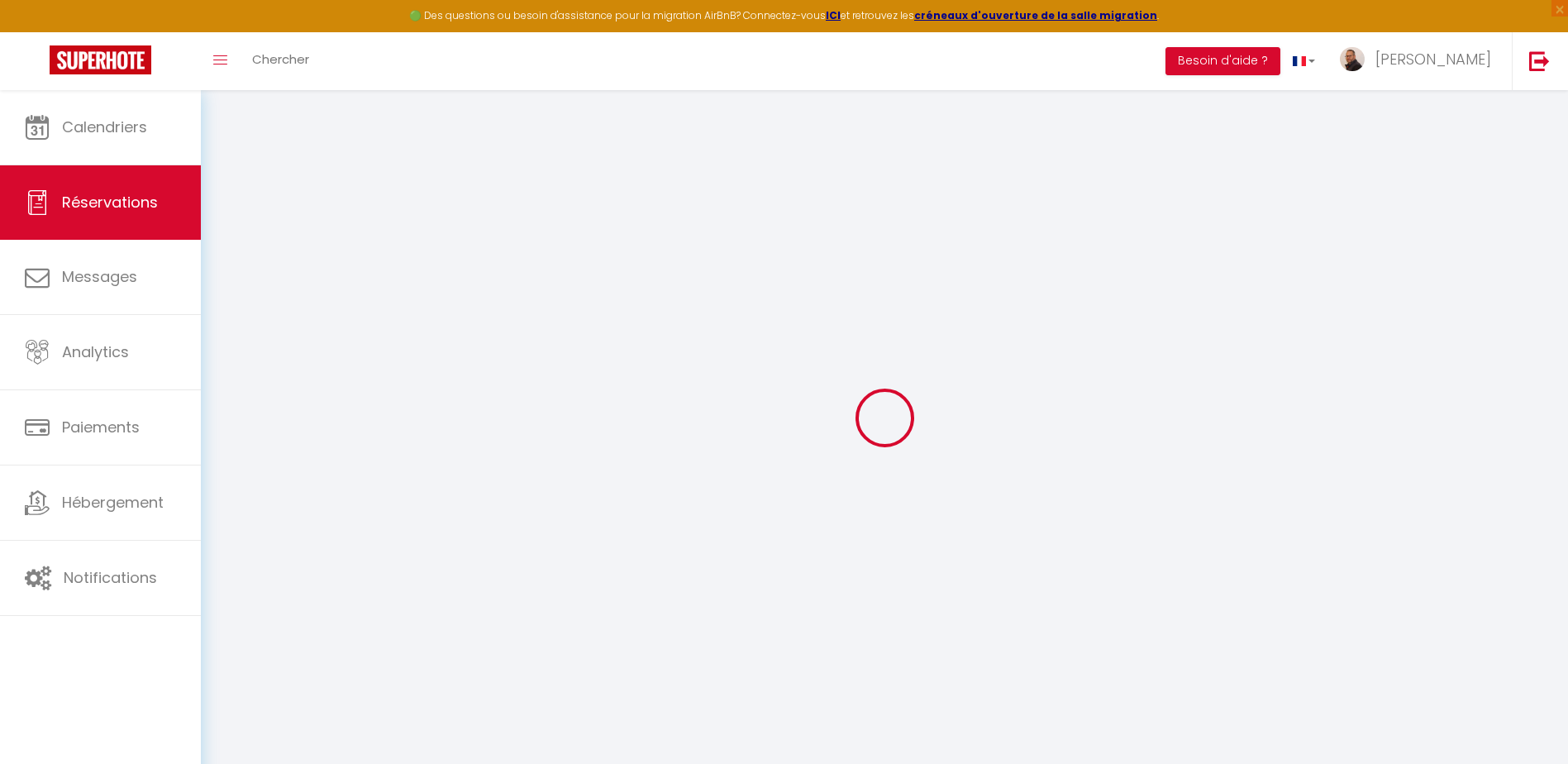
select select
checkbox input "false"
type textarea "voyage avec un chien clients airbnb 2025"
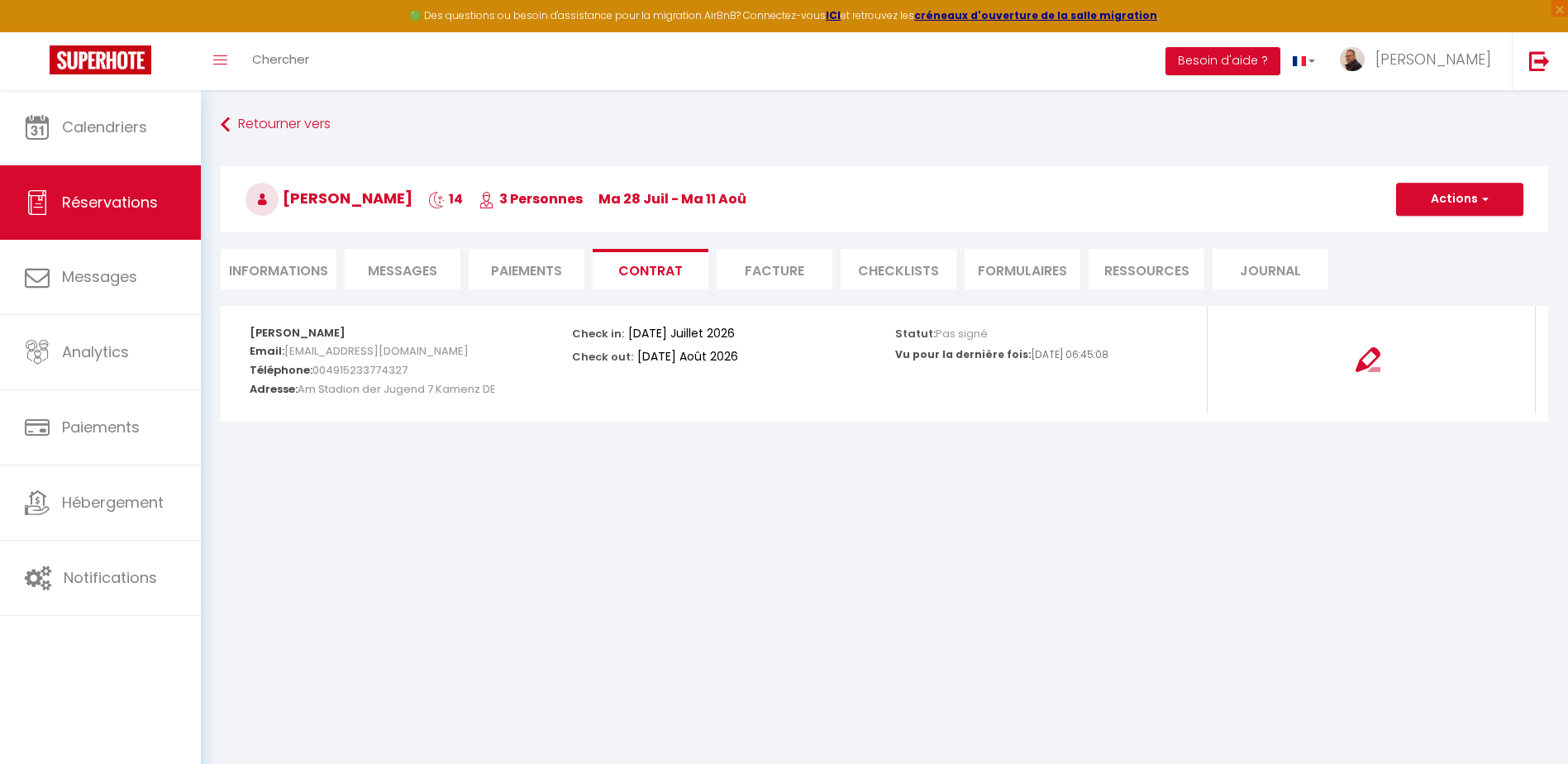
click at [316, 278] on li "Informations" at bounding box center [278, 270] width 116 height 41
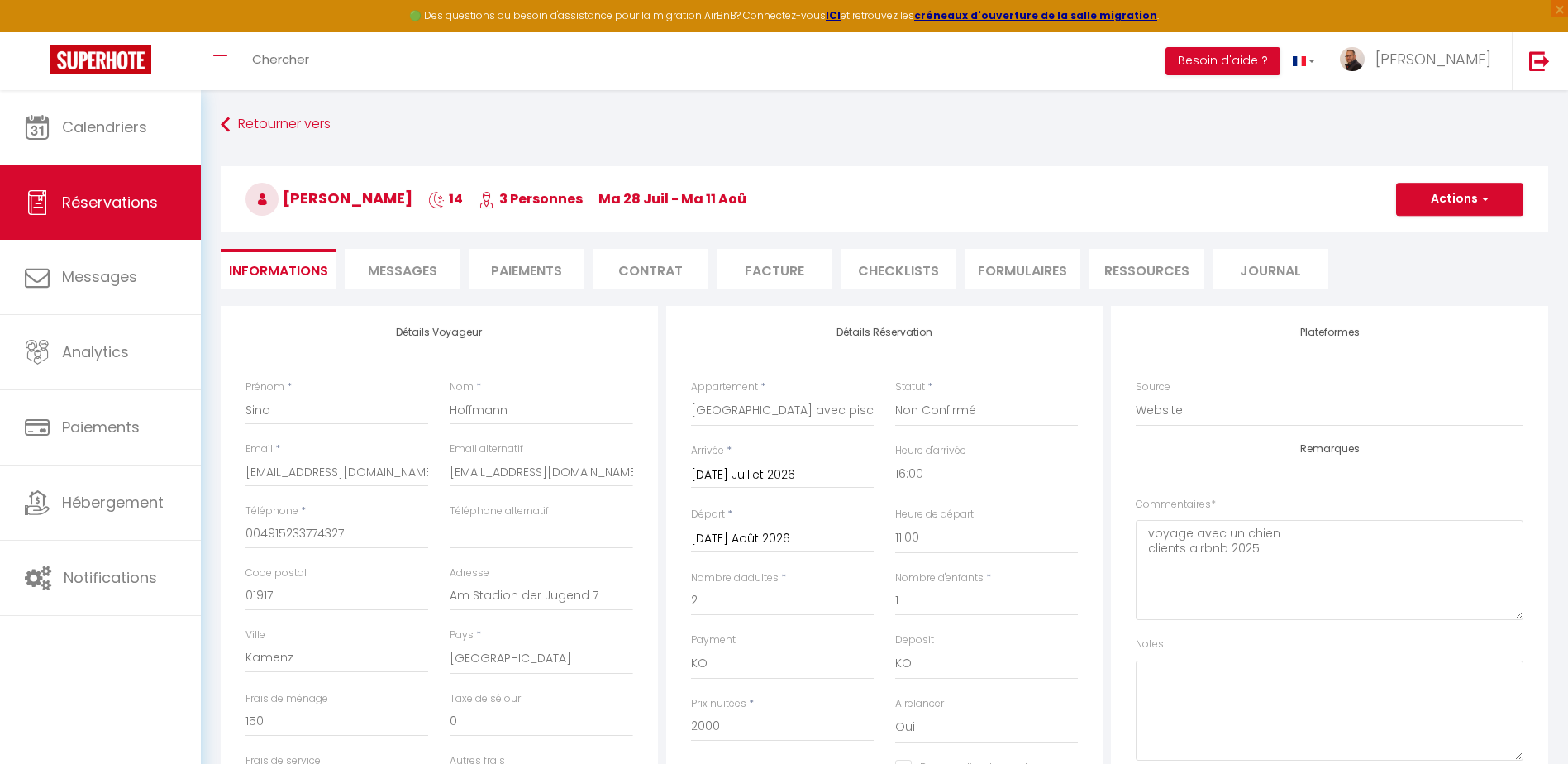
click at [527, 268] on li "Paiements" at bounding box center [526, 270] width 116 height 41
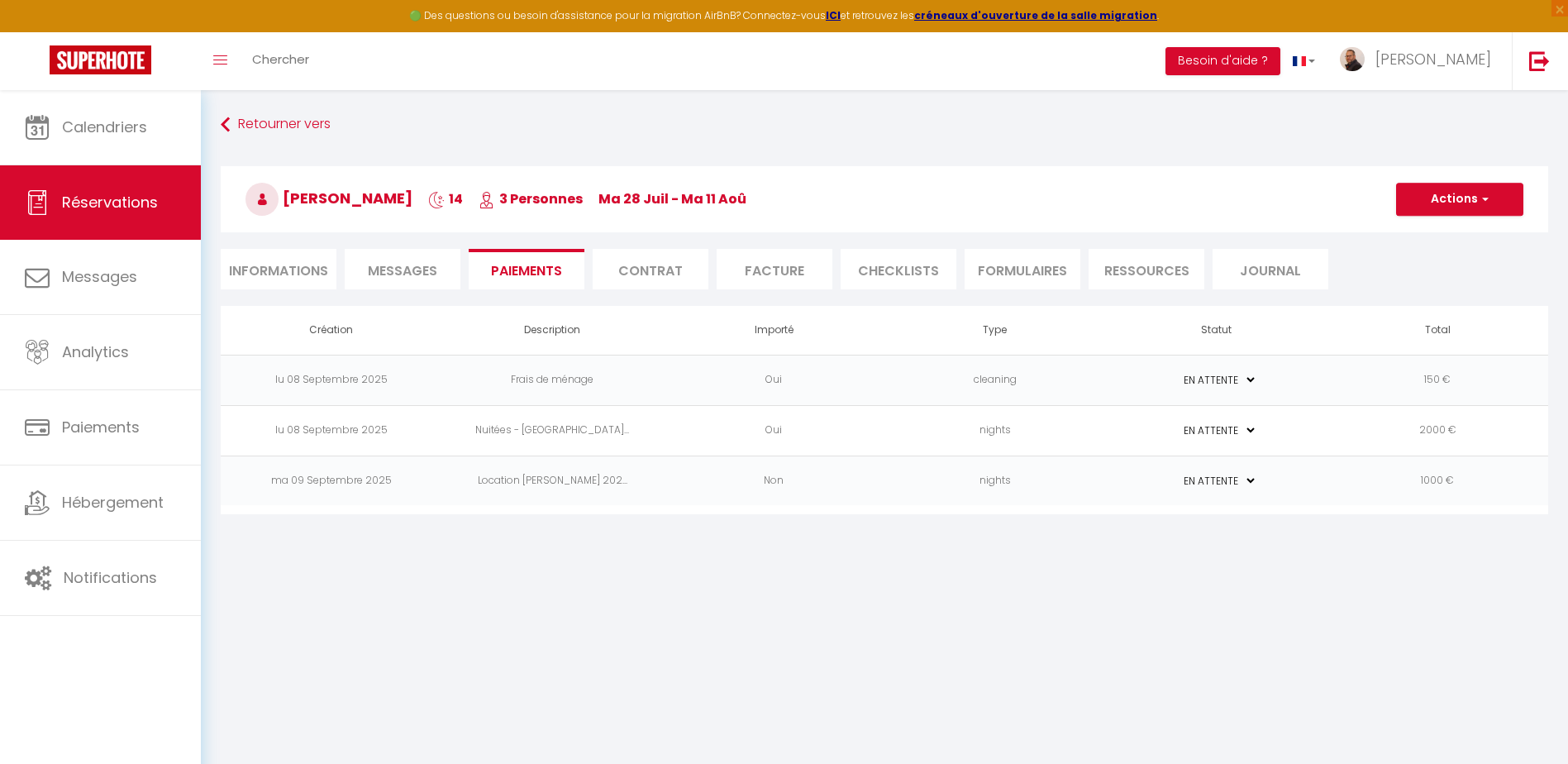
click at [630, 270] on li "Contrat" at bounding box center [650, 270] width 116 height 41
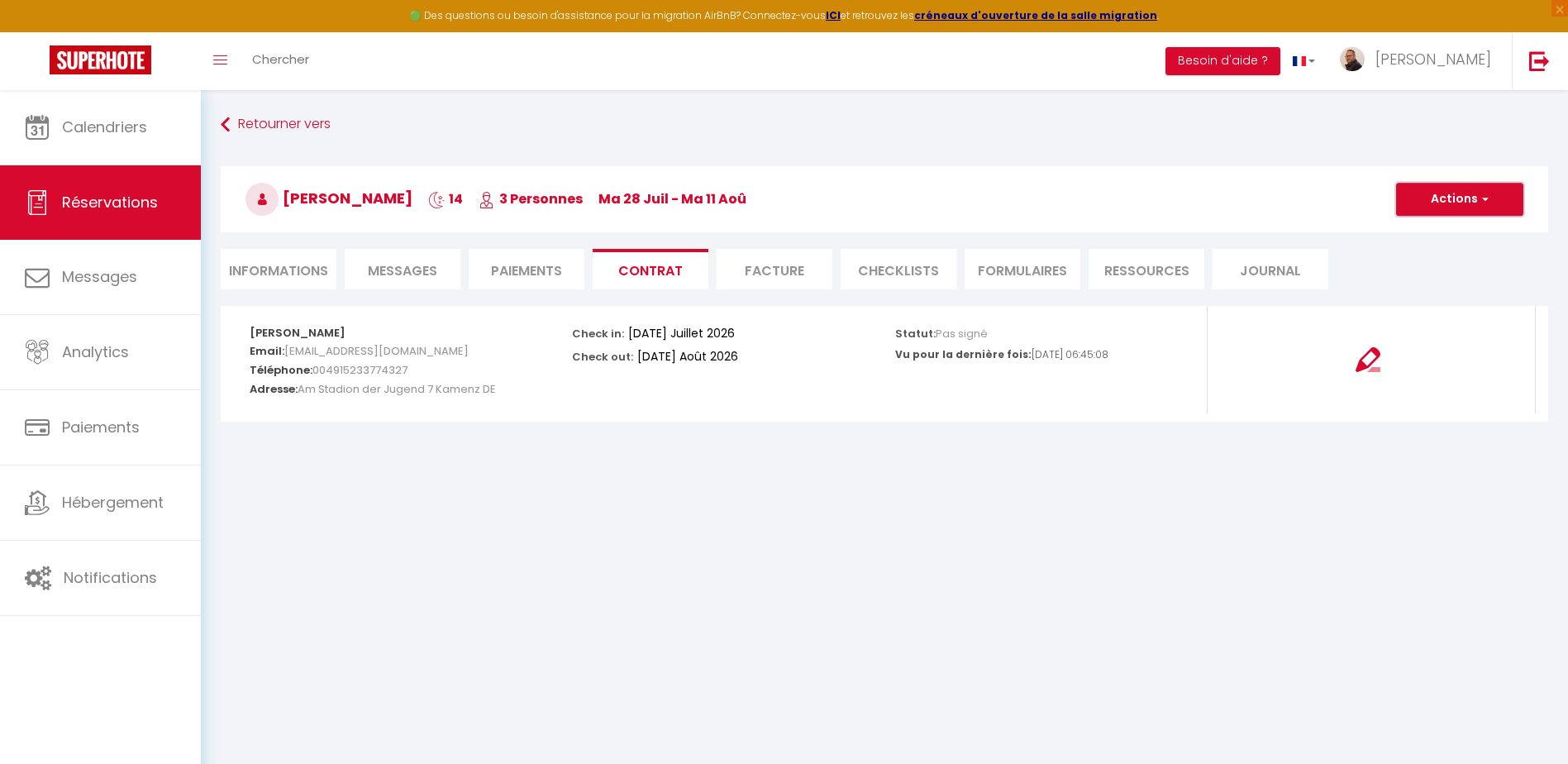
click at [1466, 190] on button "Actions" at bounding box center [1459, 200] width 127 height 33
click at [1443, 257] on link "Envoyer le contrat" at bounding box center [1447, 257] width 139 height 21
type input "[EMAIL_ADDRESS][DOMAIN_NAME]"
type input "Your contract 6695802 - [GEOGRAPHIC_DATA] - villa avec piscine by Monarca"
type textarea "Hi, We invite you to click on the following link to sign your rental contract :…"
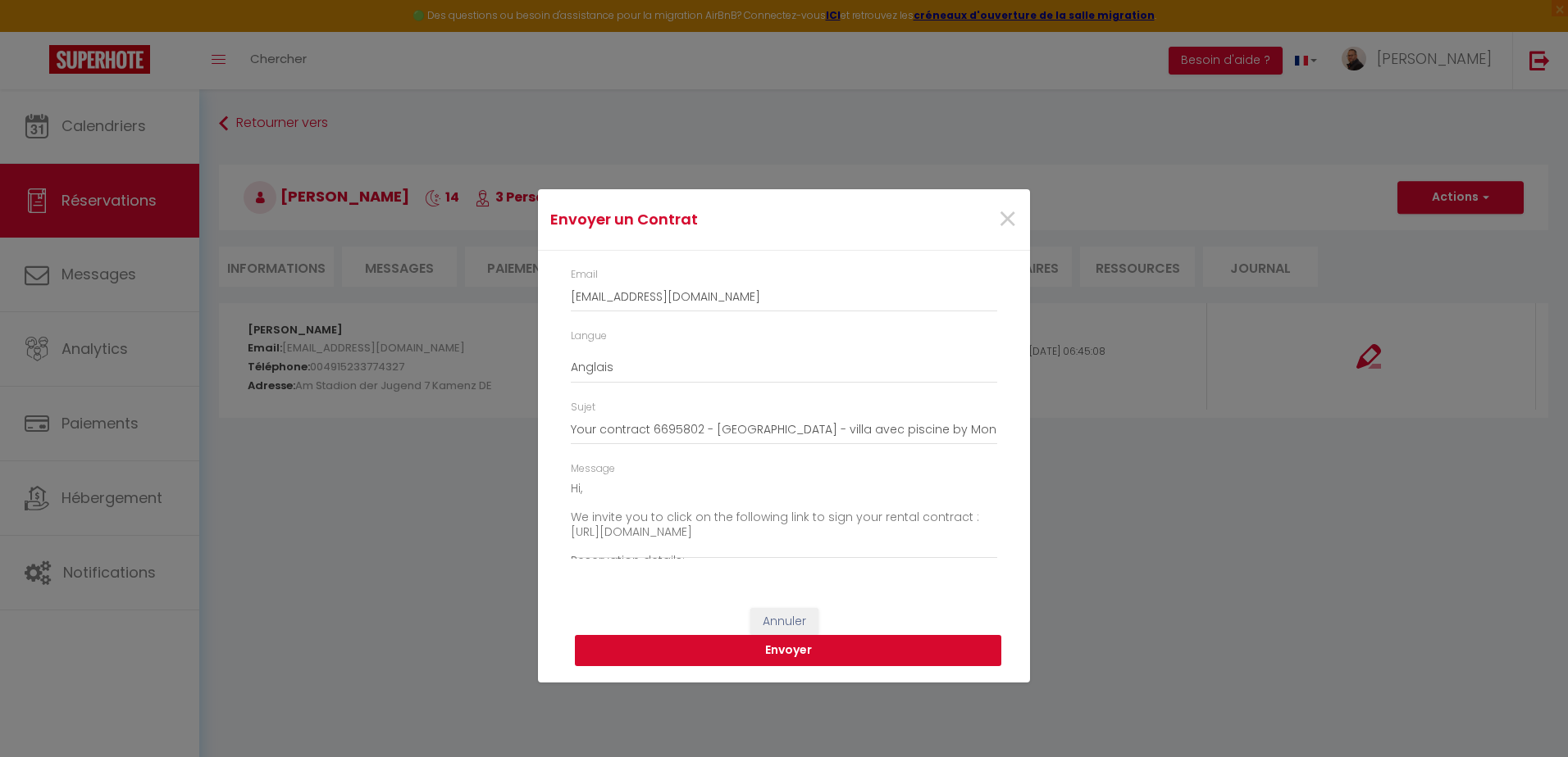
click at [800, 662] on button "Envoyer" at bounding box center [788, 651] width 426 height 31
